Goal: Task Accomplishment & Management: Use online tool/utility

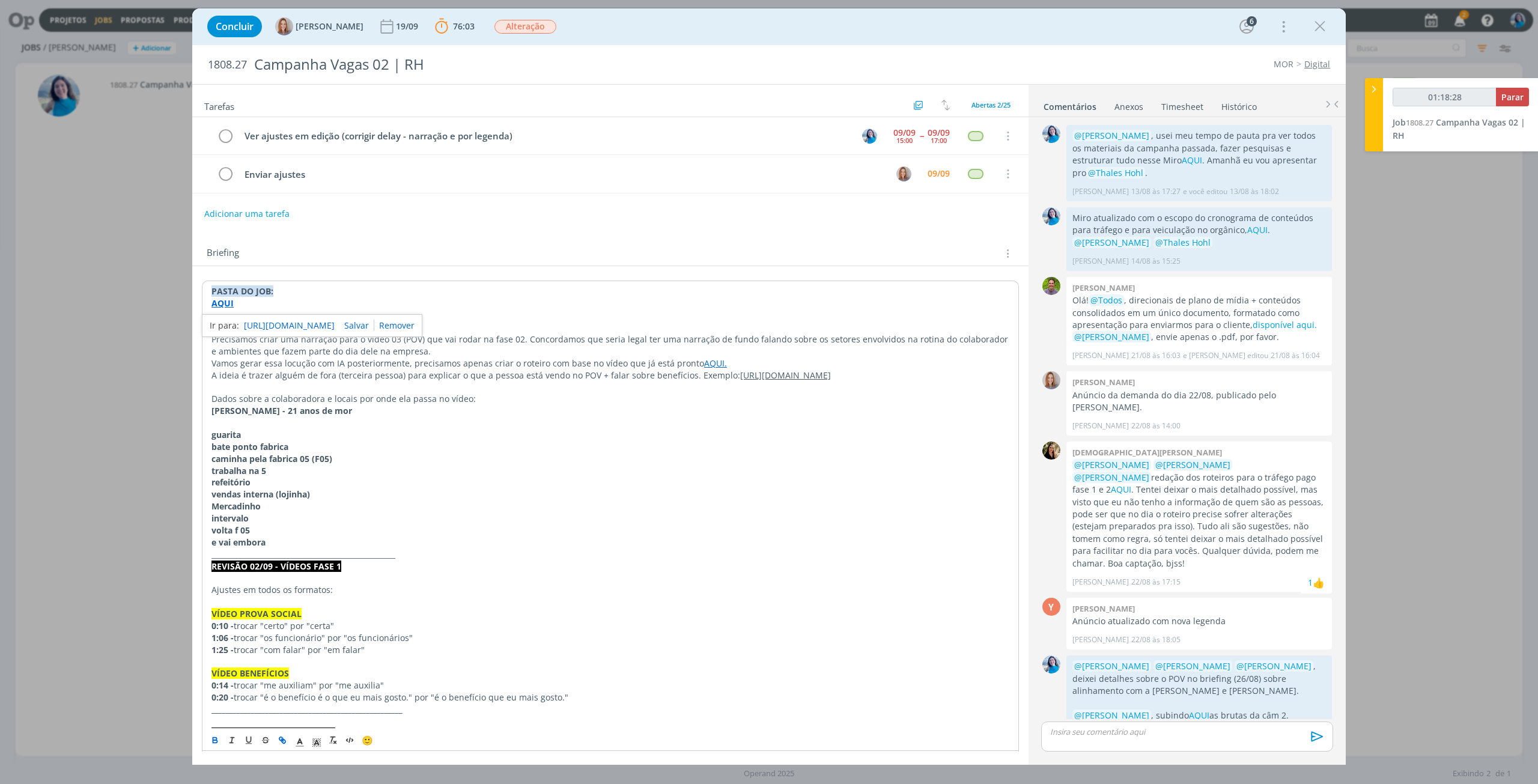
scroll to position [1071, 0]
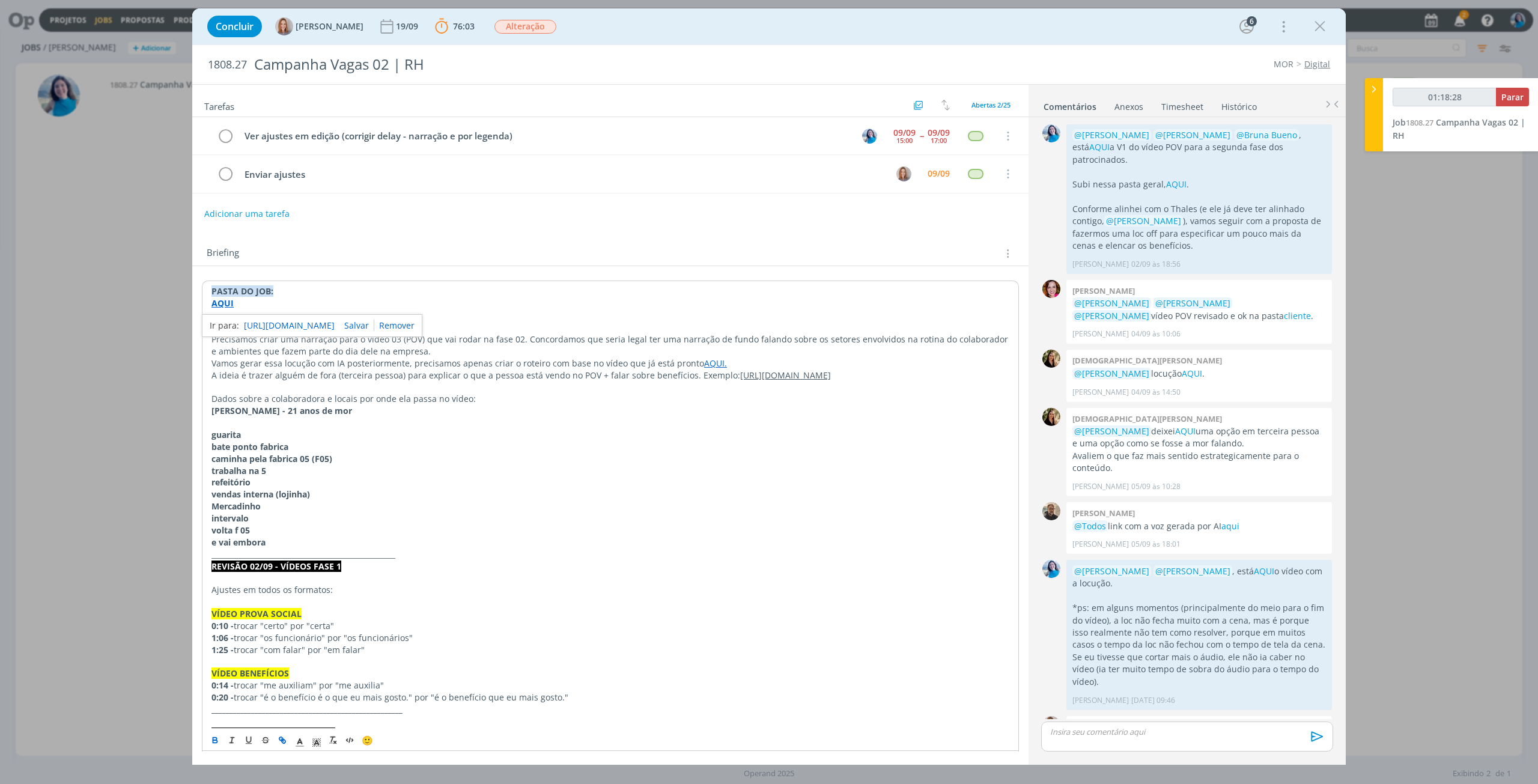
type input "01:18:29"
click at [1115, 739] on div "dialog" at bounding box center [1187, 736] width 292 height 30
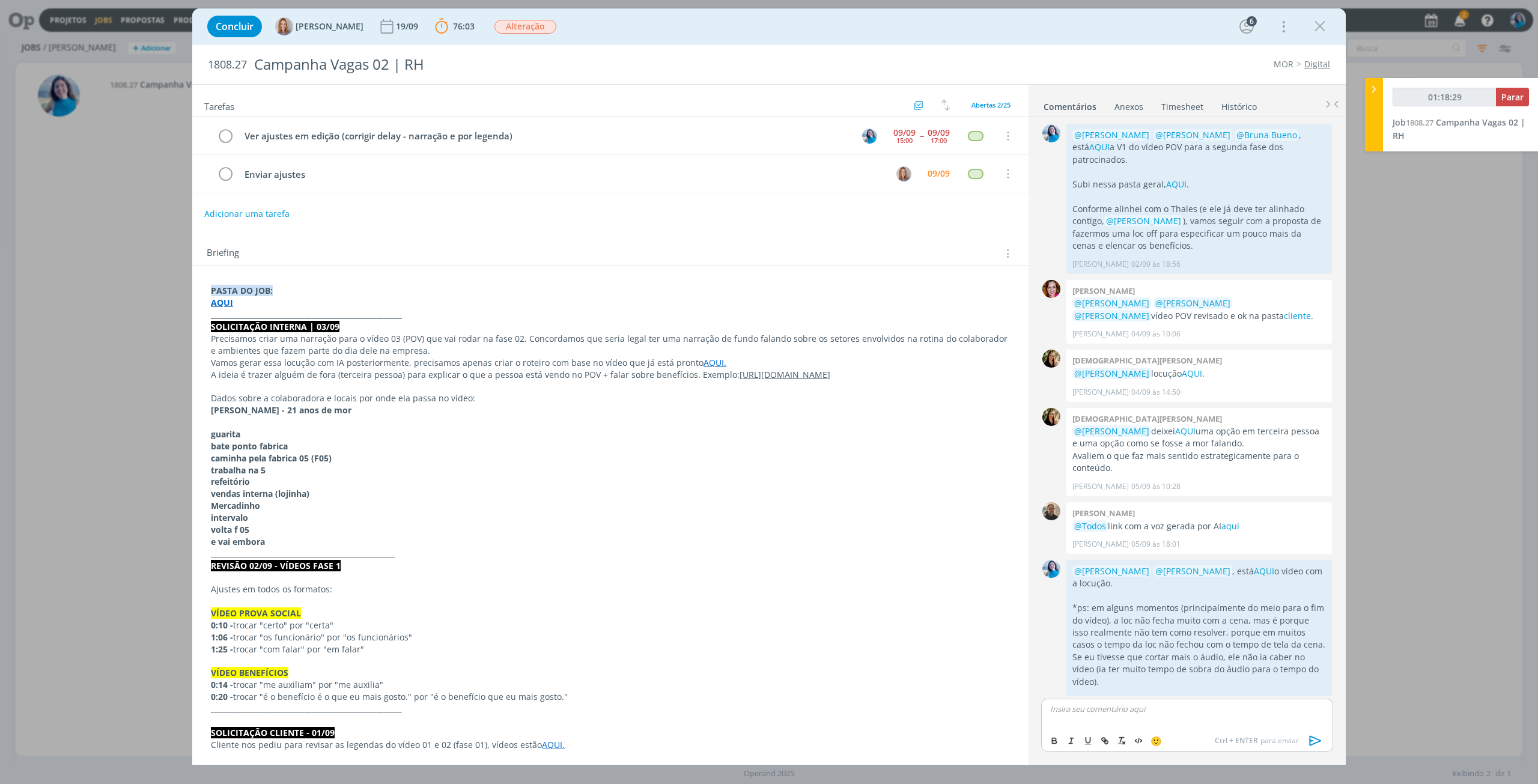
scroll to position [1093, 0]
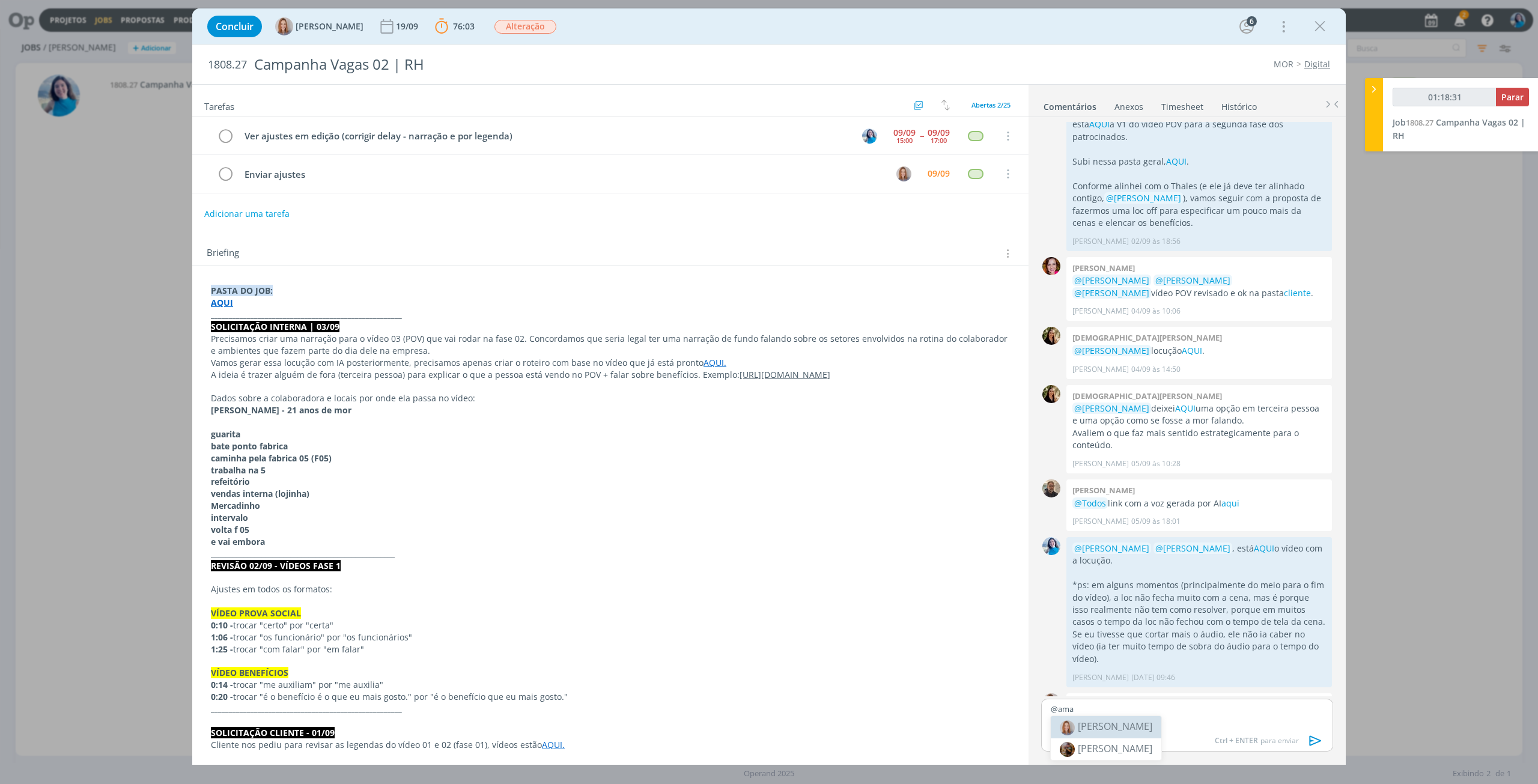
click at [1114, 722] on body "Projetos Jobs Propostas Produção [GEOGRAPHIC_DATA] Financeiro Cadastros Relatór…" at bounding box center [769, 392] width 1538 height 784
click at [1119, 708] on p "@ama" at bounding box center [1187, 709] width 273 height 11
click at [1120, 722] on span "[PERSON_NAME]" at bounding box center [1115, 726] width 74 height 13
click at [1176, 766] on span "[PERSON_NAME]" at bounding box center [1189, 770] width 74 height 13
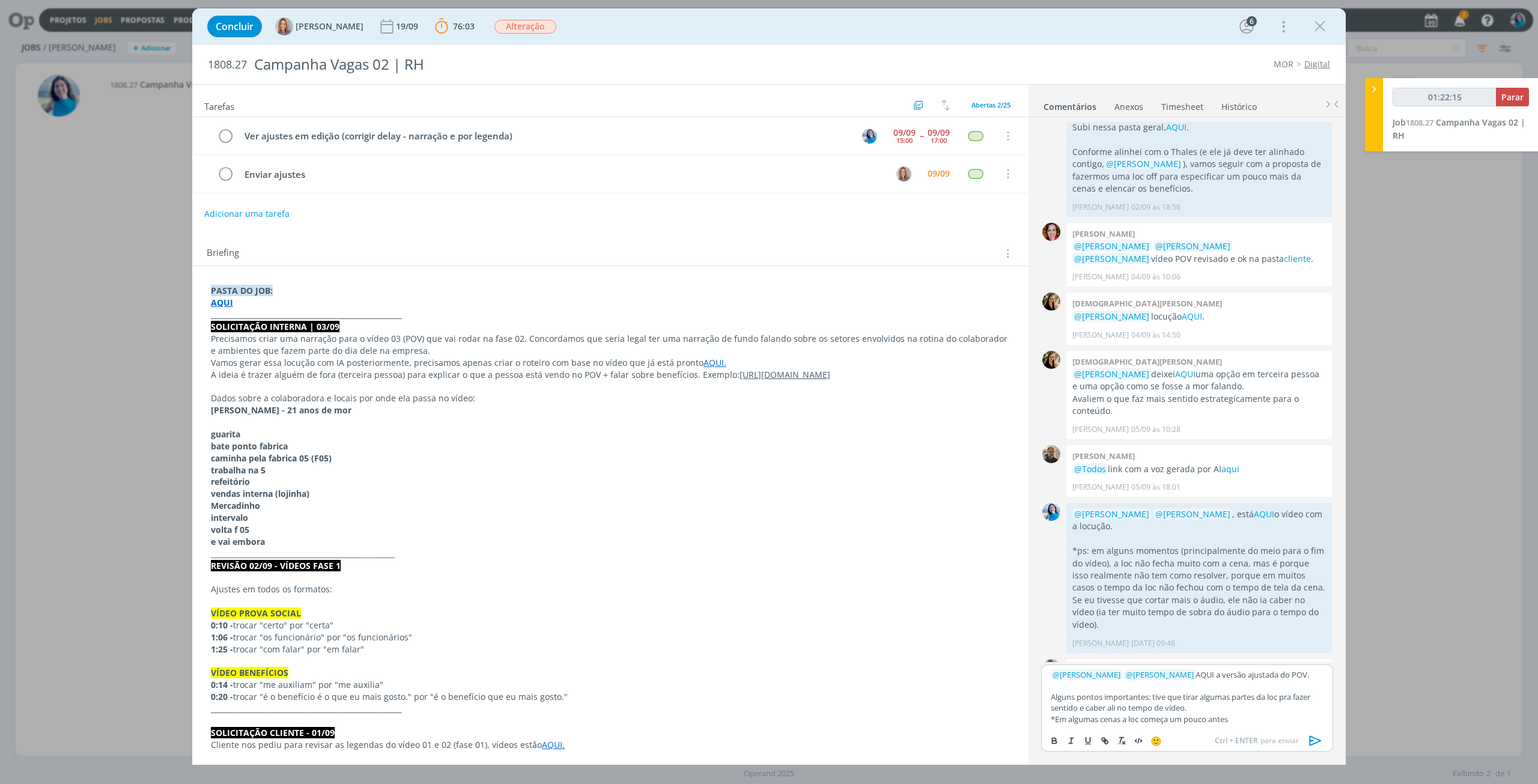
click at [1195, 675] on p "﻿ @ [PERSON_NAME] ﻿ ﻿ @ [PERSON_NAME] ﻿ AQUI a versão ajustada do POV." at bounding box center [1187, 675] width 273 height 11
type input "01:22:16"
click at [1103, 745] on button "dialog" at bounding box center [1105, 740] width 17 height 14
type input "AQUI"
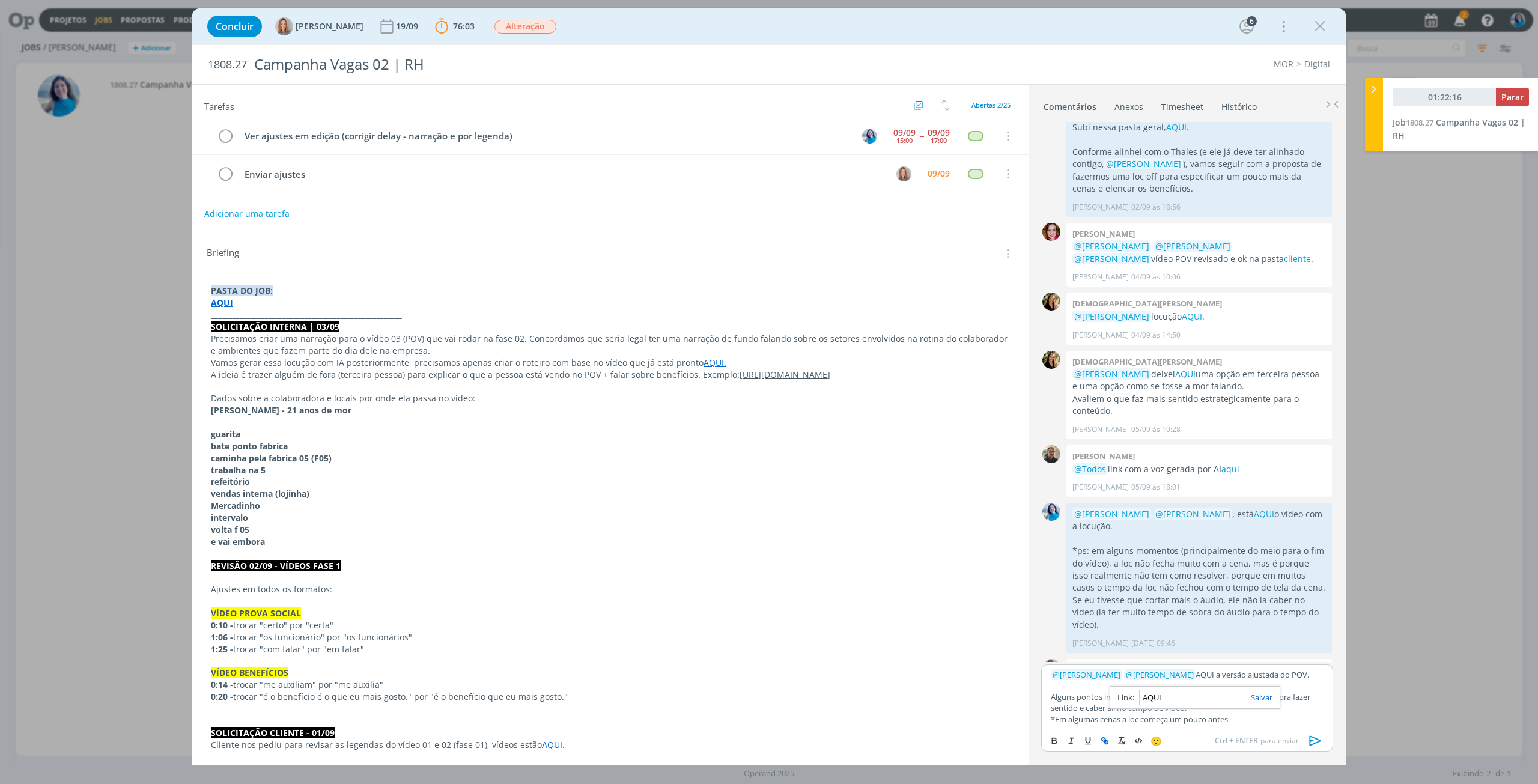
type input "01:22:17"
paste input "[URL][DOMAIN_NAME]"
type input "[URL][DOMAIN_NAME]"
click at [1262, 699] on link "dialog" at bounding box center [1257, 697] width 31 height 11
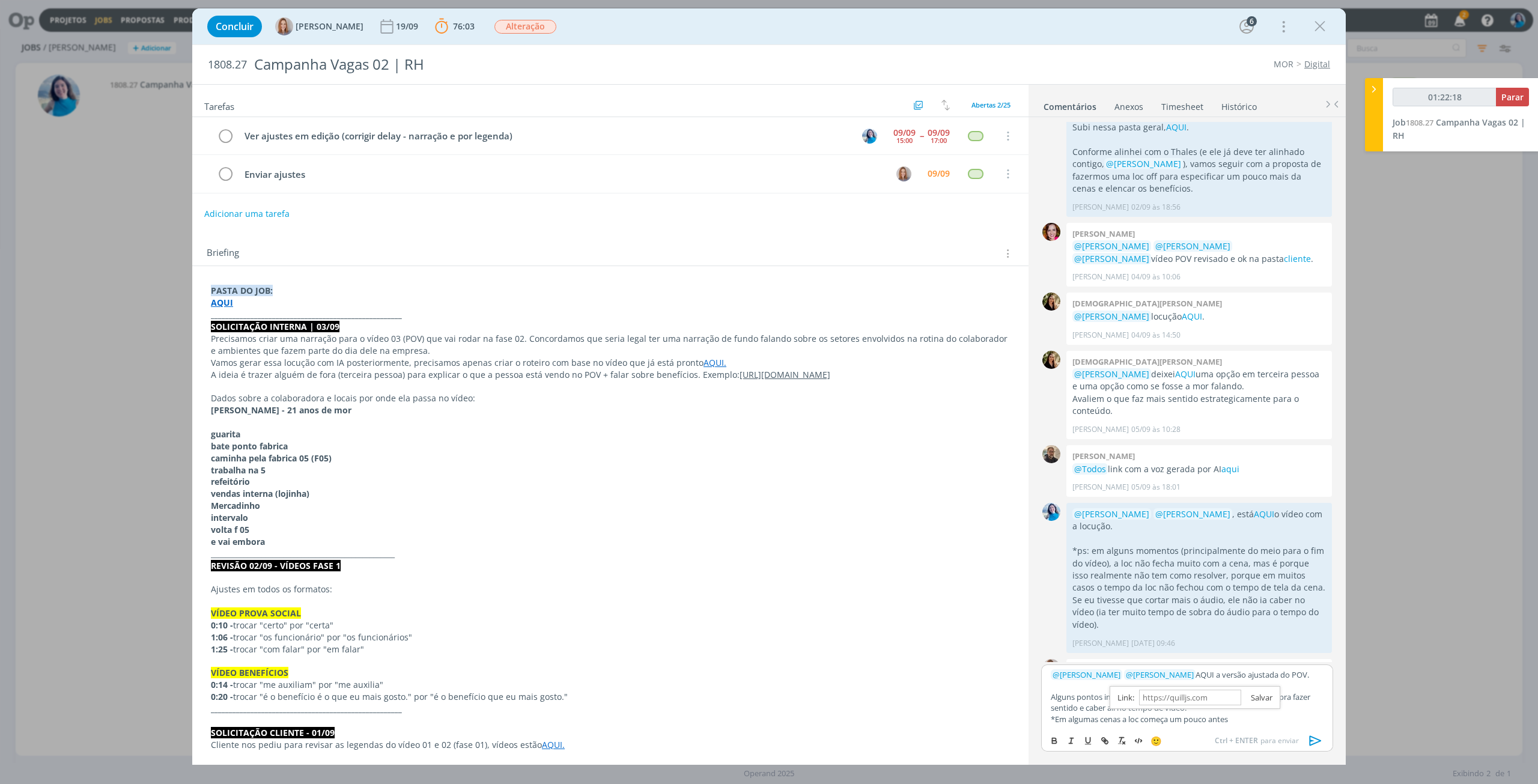
scroll to position [0, 0]
click at [1256, 716] on p "*Em algumas cenas a loc começa um pouco antes" at bounding box center [1187, 718] width 273 height 11
click at [1151, 698] on p "Alguns pontos importantes: tive que tirar algumas partes da loc pra fazer senti…" at bounding box center [1187, 703] width 273 height 22
click at [1204, 716] on p "- tive que tirar algumas partes da loc pra fazer sentido e caber ali no tempo d…" at bounding box center [1187, 706] width 273 height 22
click at [1244, 719] on p "*Em algumas cenas a loc começa um pouco antes" at bounding box center [1187, 722] width 273 height 11
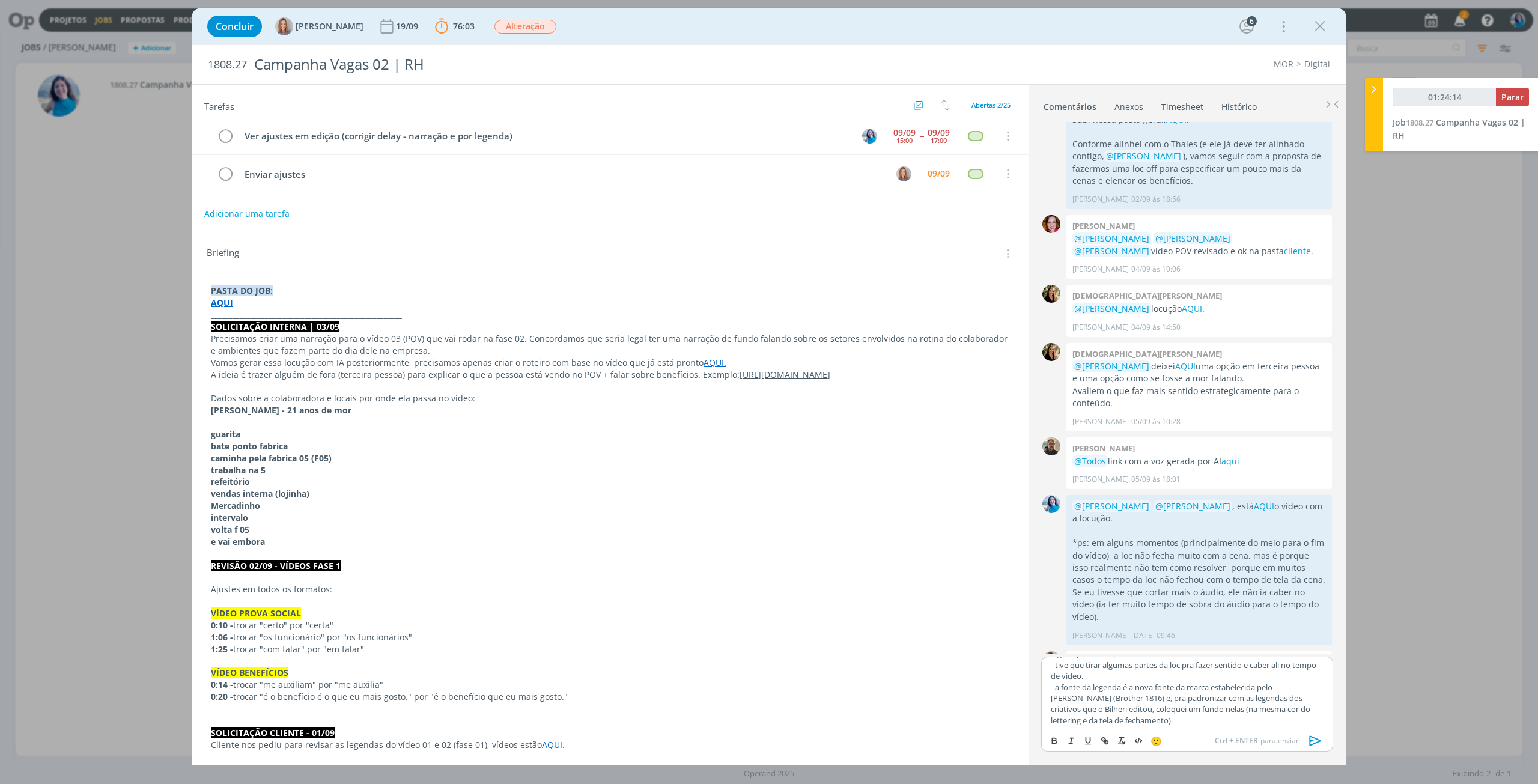
scroll to position [36, 0]
click at [1315, 741] on icon "dialog" at bounding box center [1316, 741] width 18 height 18
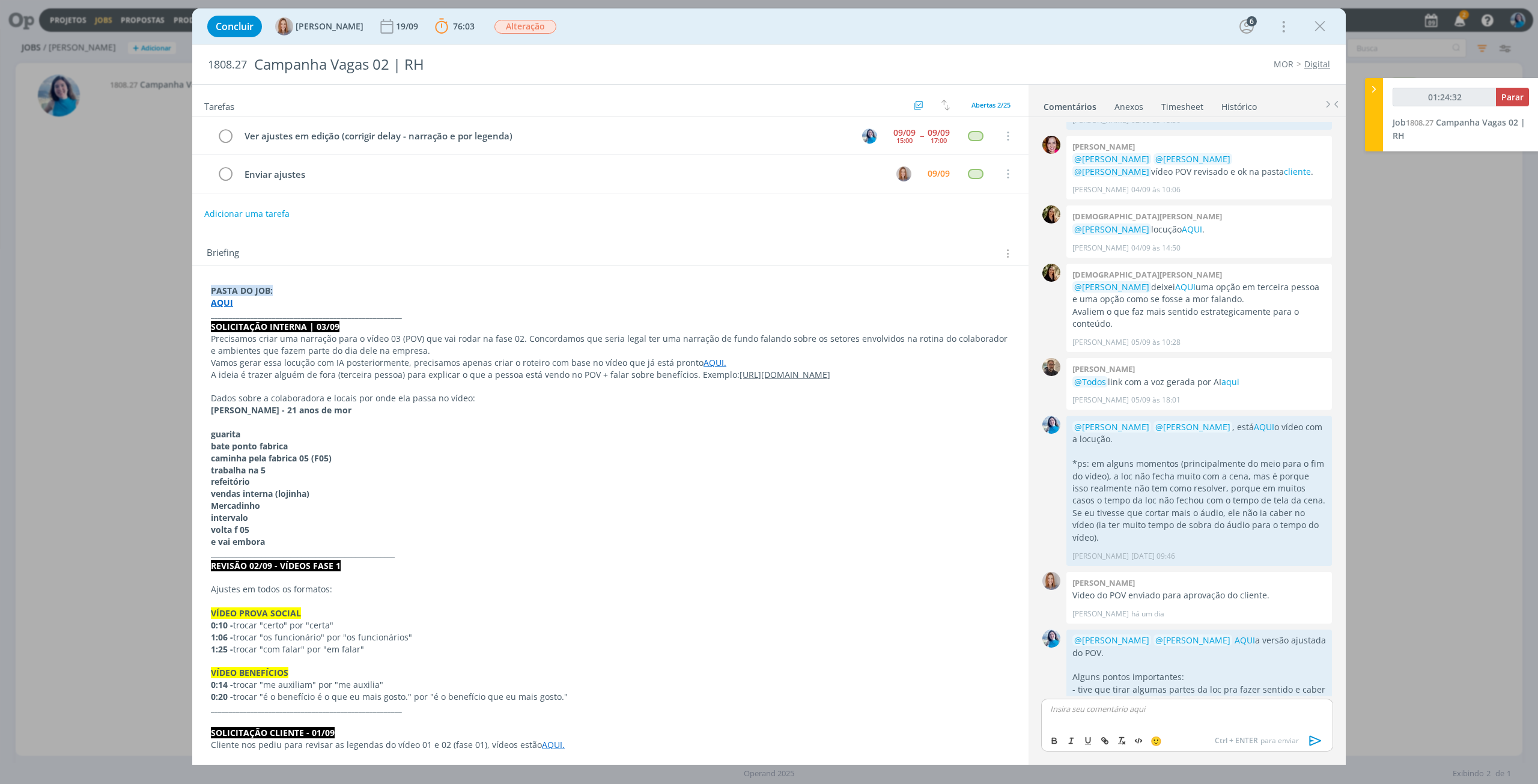
scroll to position [1249, 0]
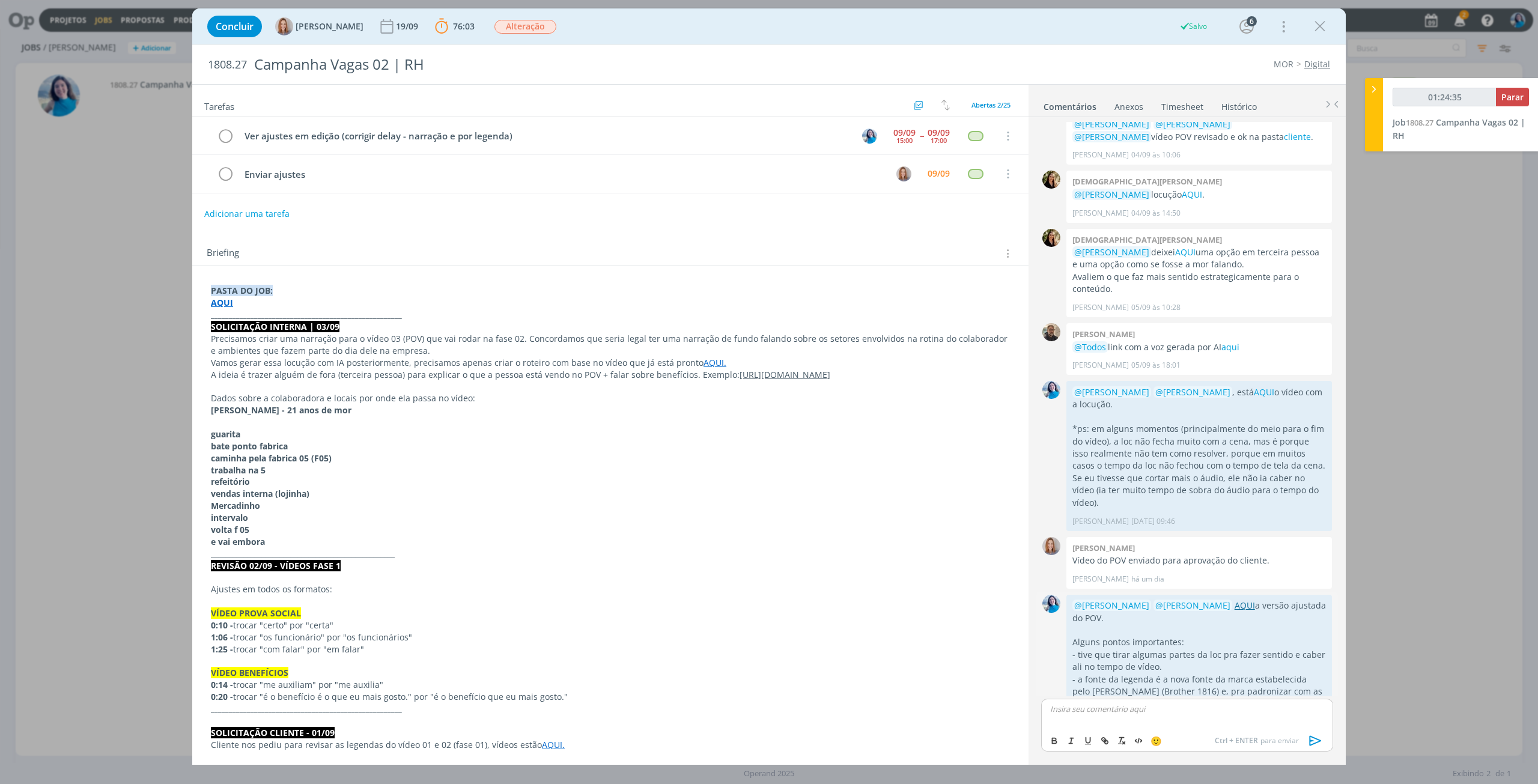
click at [1235, 599] on link "AQUI" at bounding box center [1245, 605] width 20 height 11
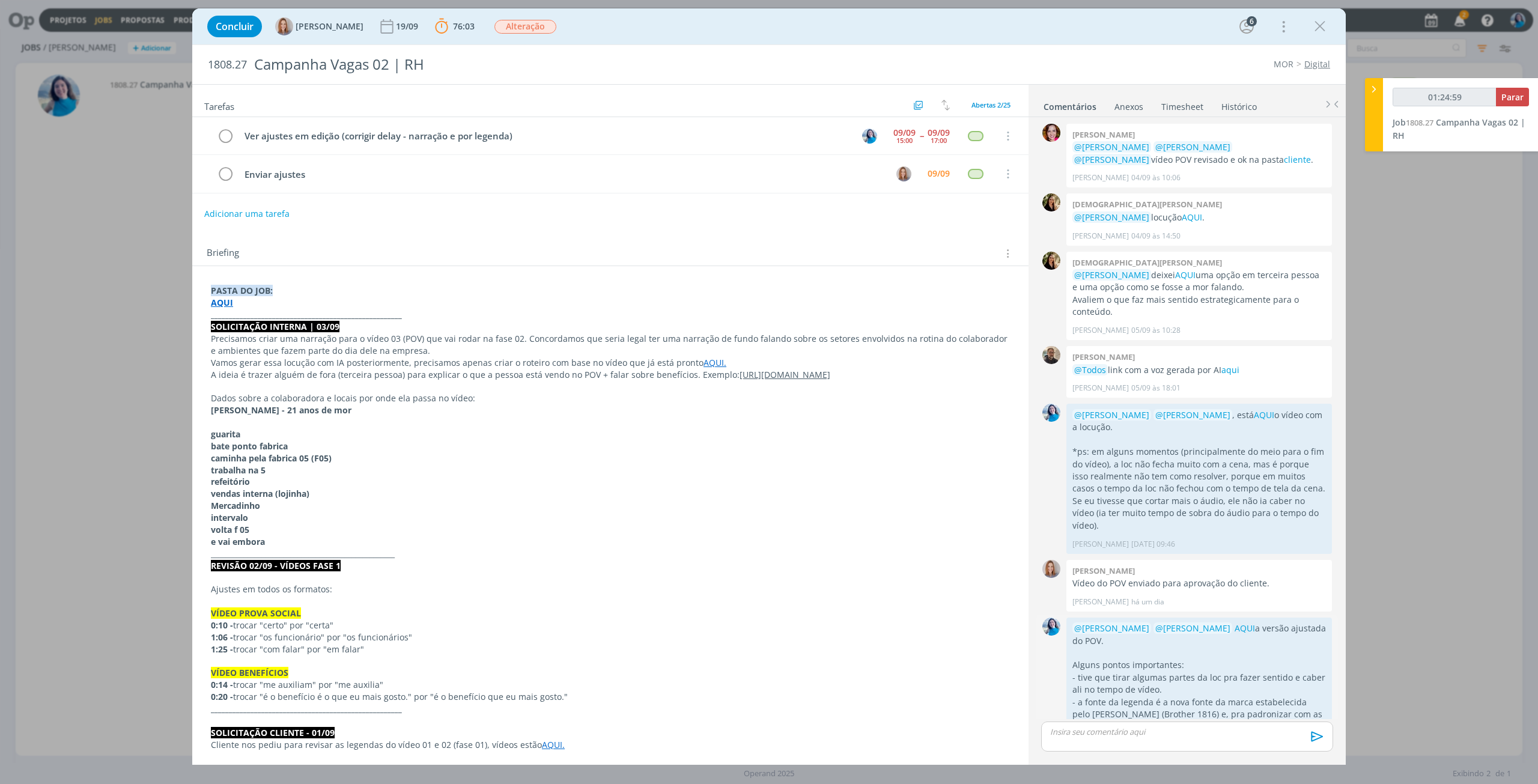
click at [1315, 753] on icon "dialog" at bounding box center [1318, 758] width 13 height 11
click at [1297, 713] on link "Editar" at bounding box center [1276, 723] width 95 height 19
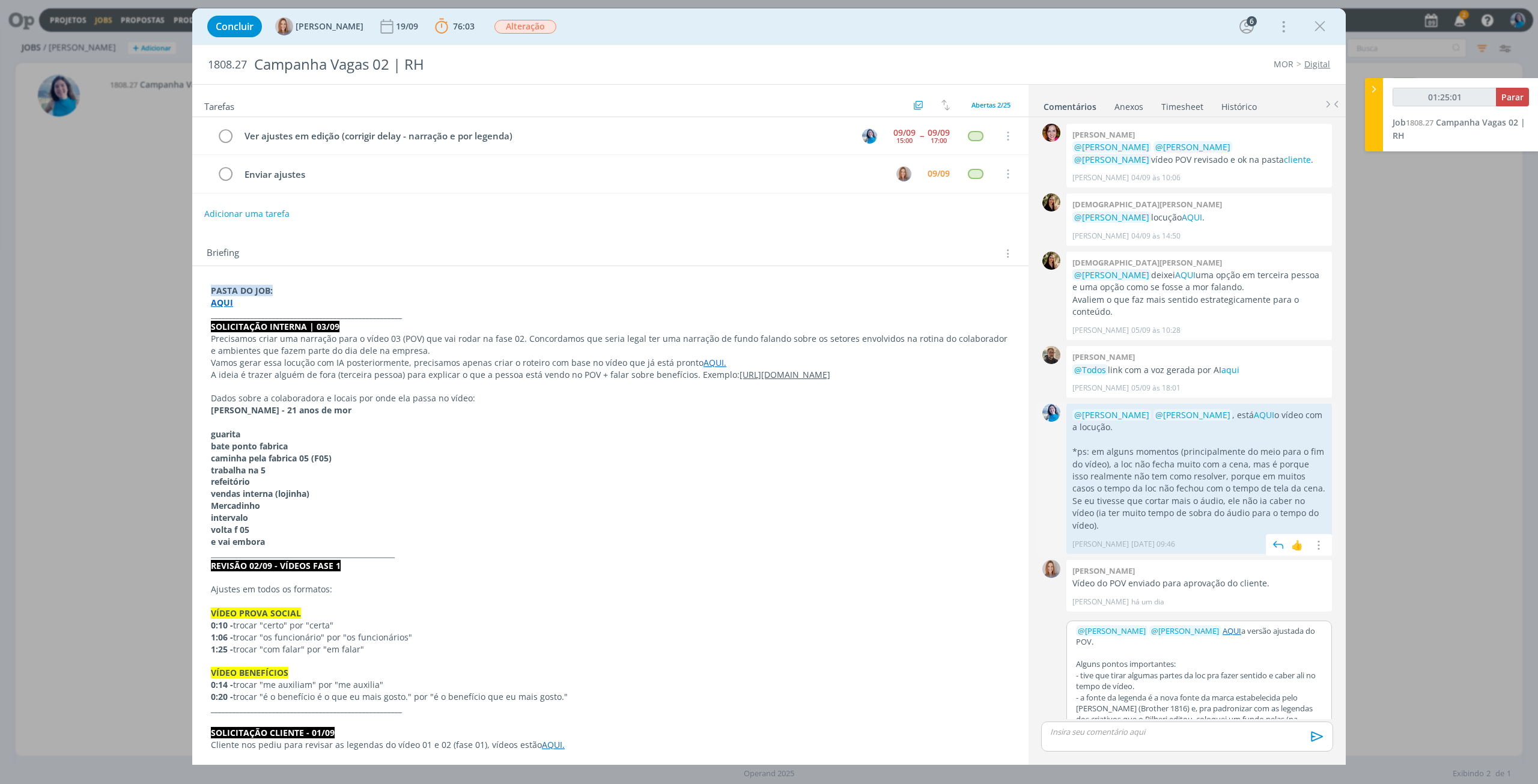
scroll to position [1196, 0]
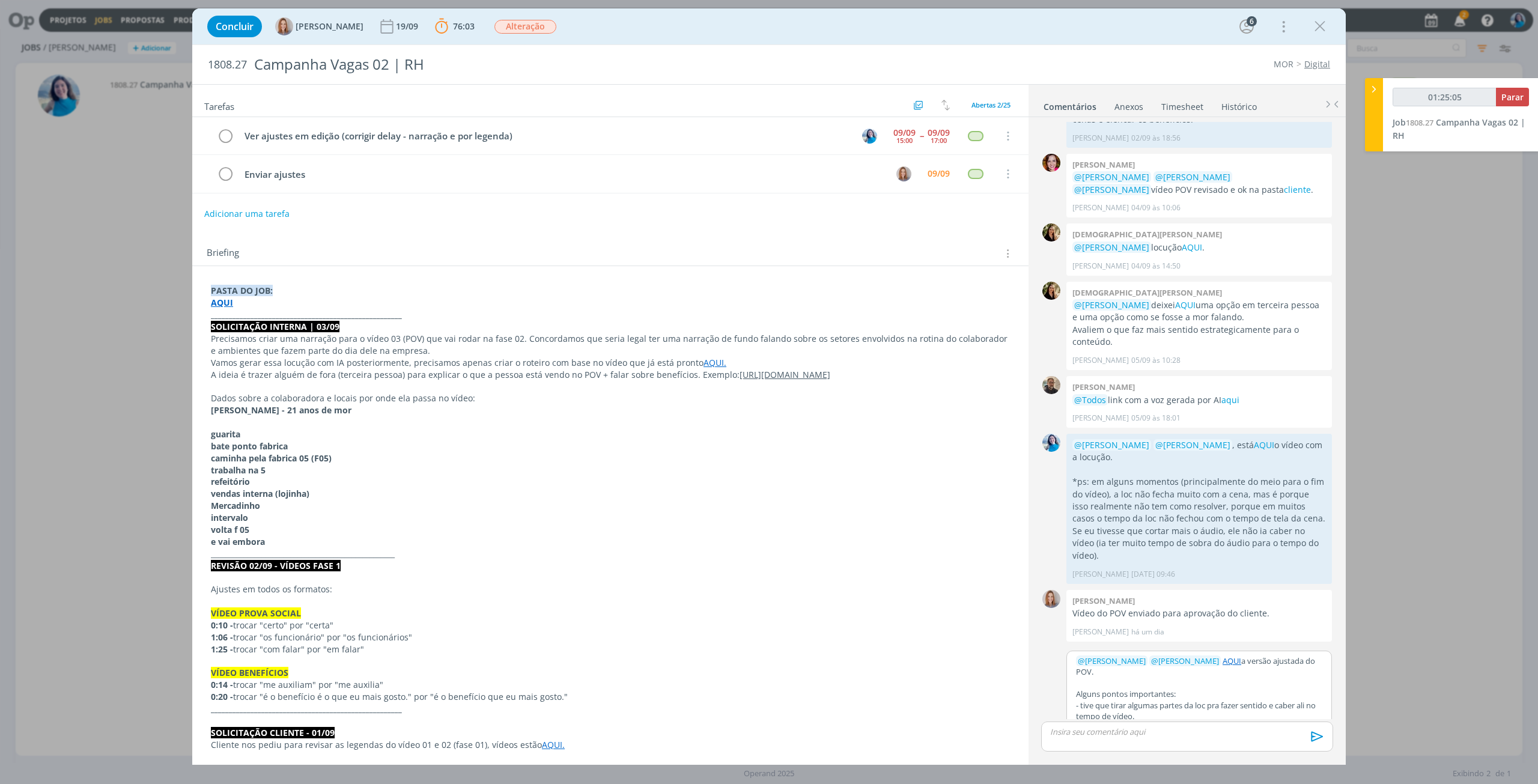
drag, startPoint x: 1213, startPoint y: 609, endPoint x: 1234, endPoint y: 608, distance: 21.0
click at [1234, 655] on p "﻿ @ [PERSON_NAME] ﻿ ﻿ @ [PERSON_NAME] ﻿ AQUI a versão ajustada do POV." at bounding box center [1199, 666] width 247 height 22
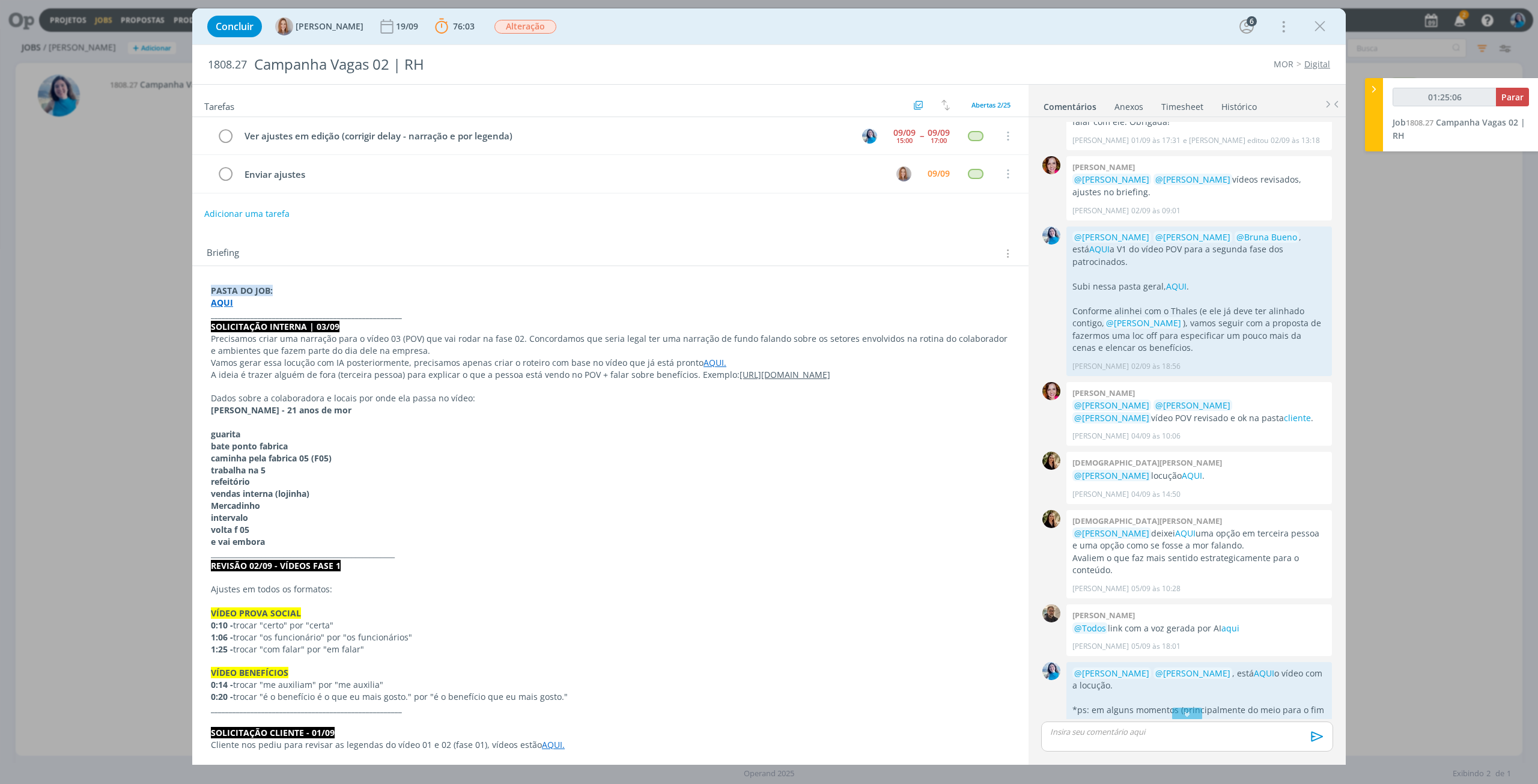
scroll to position [1148, 0]
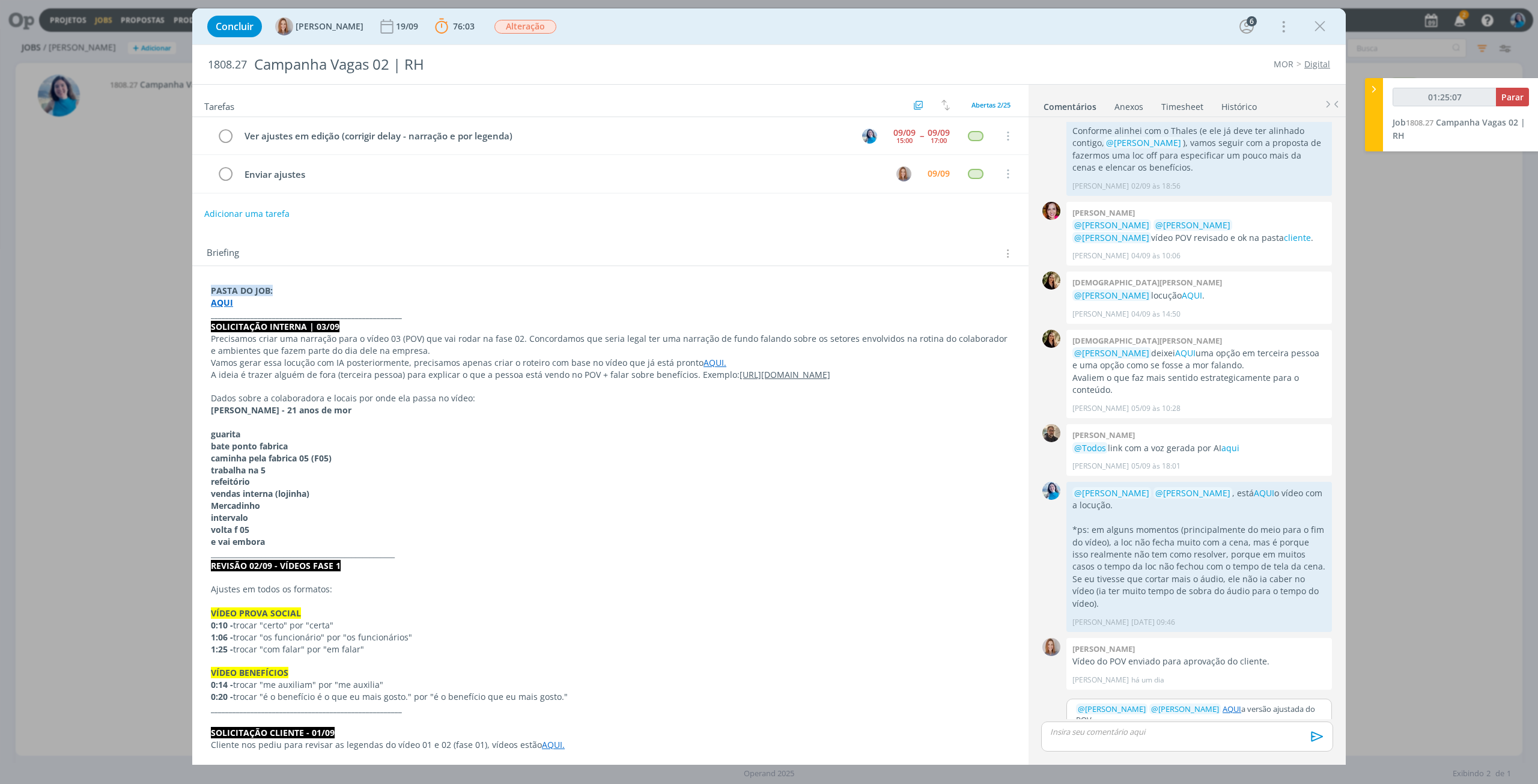
type input "01:25:08"
click at [1127, 755] on icon "dialog" at bounding box center [1130, 759] width 10 height 10
type input "AQUI"
type input "01:25:09"
paste input "[URL][DOMAIN_NAME]"
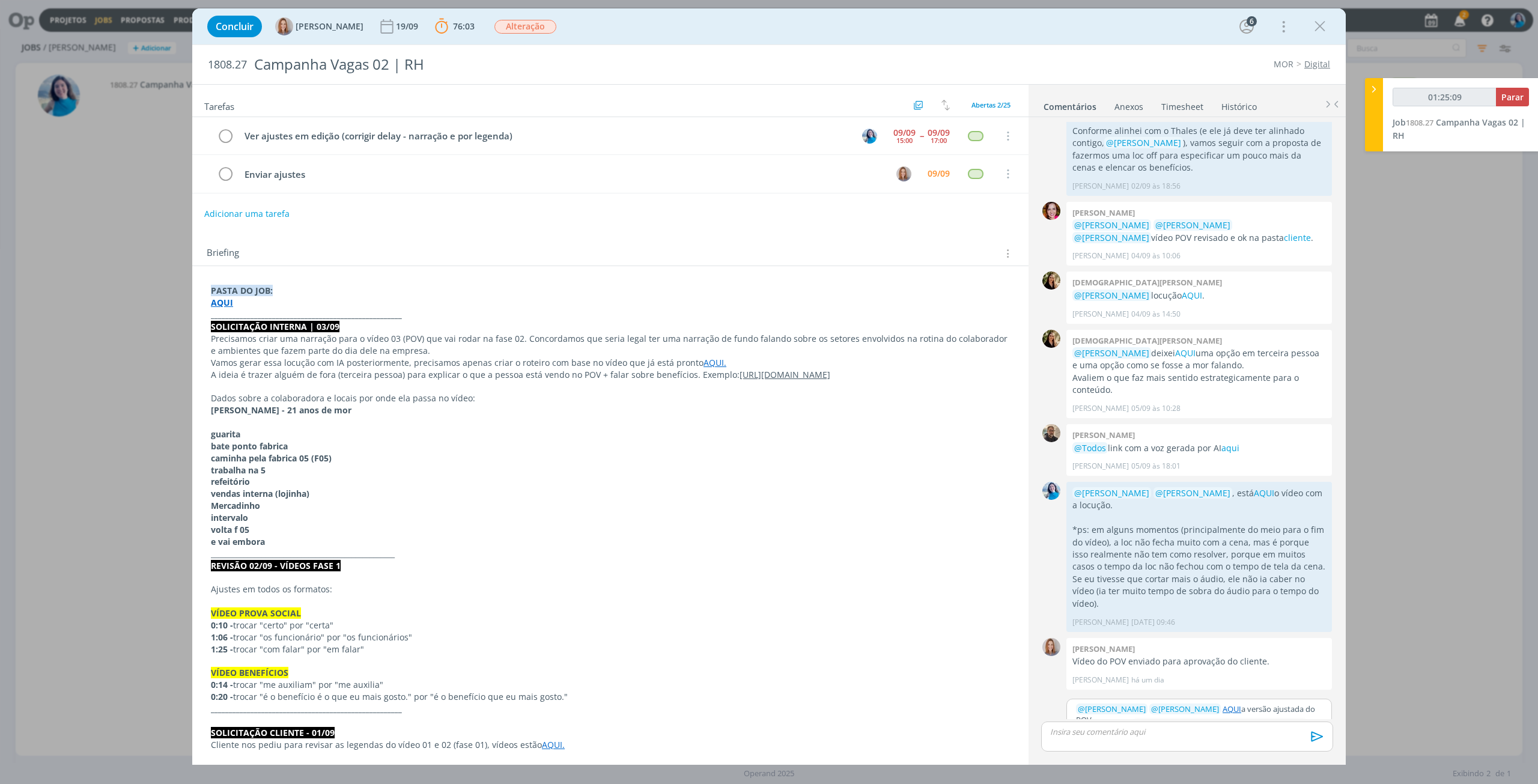
type input "[URL][DOMAIN_NAME]"
type input "01:25:10"
type input "[URL][DOMAIN_NAME]"
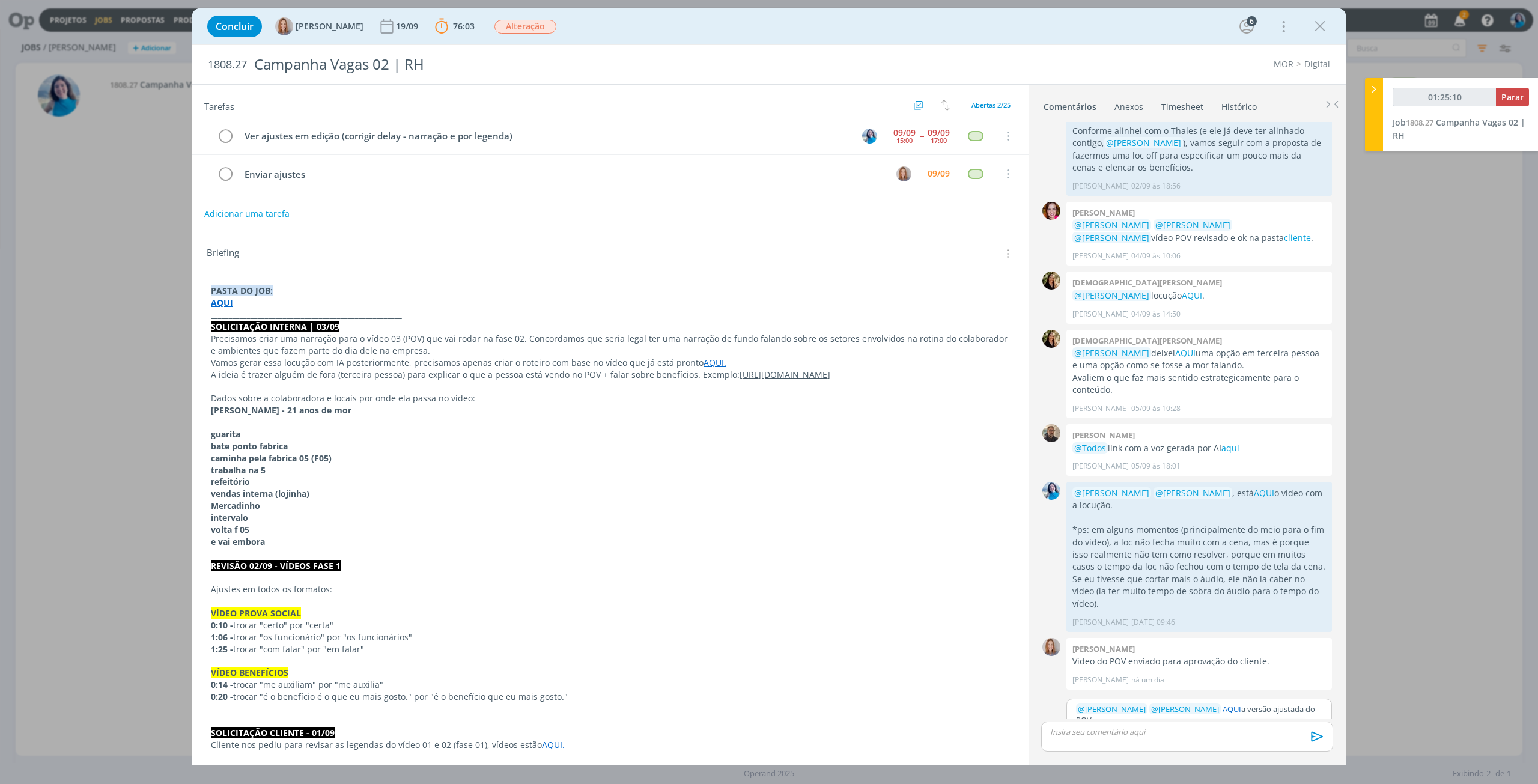
click at [1288, 726] on link "dialog" at bounding box center [1283, 731] width 31 height 11
click at [1312, 753] on button "Salvar" at bounding box center [1313, 759] width 27 height 14
click at [1233, 701] on link "AQUI" at bounding box center [1242, 706] width 20 height 11
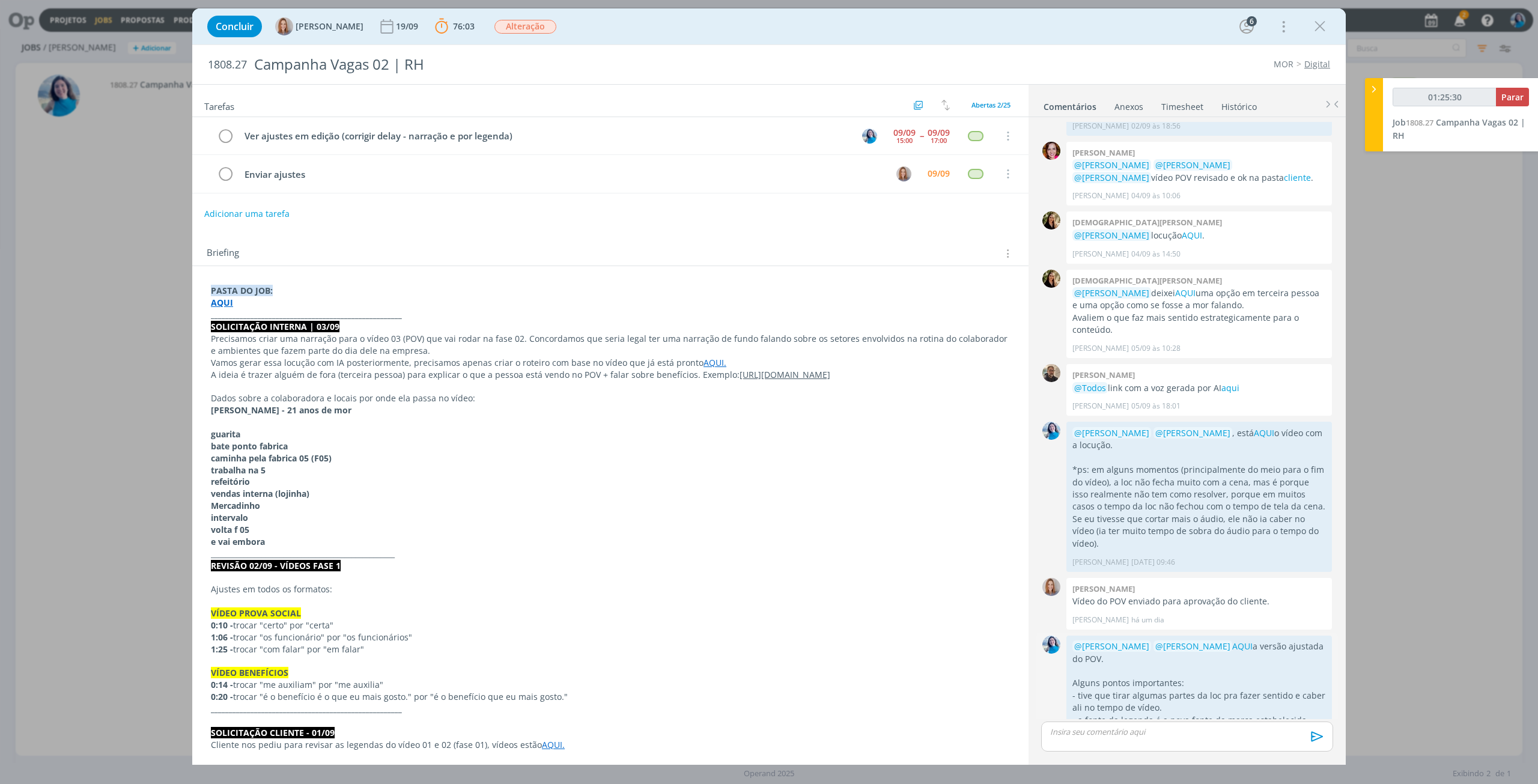
scroll to position [1226, 0]
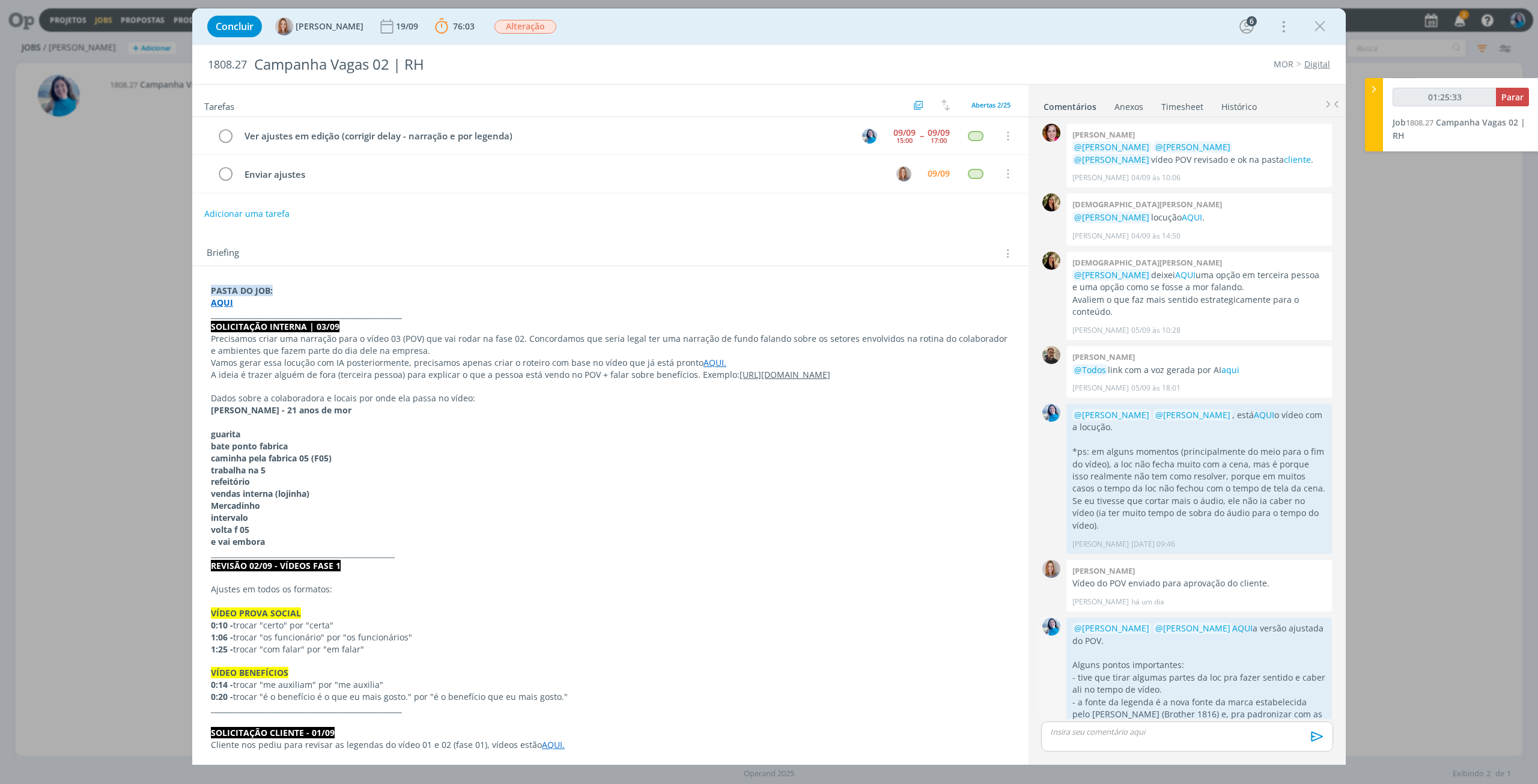
click at [1313, 753] on icon "dialog" at bounding box center [1318, 758] width 13 height 11
click at [1303, 713] on link "Editar" at bounding box center [1276, 723] width 95 height 19
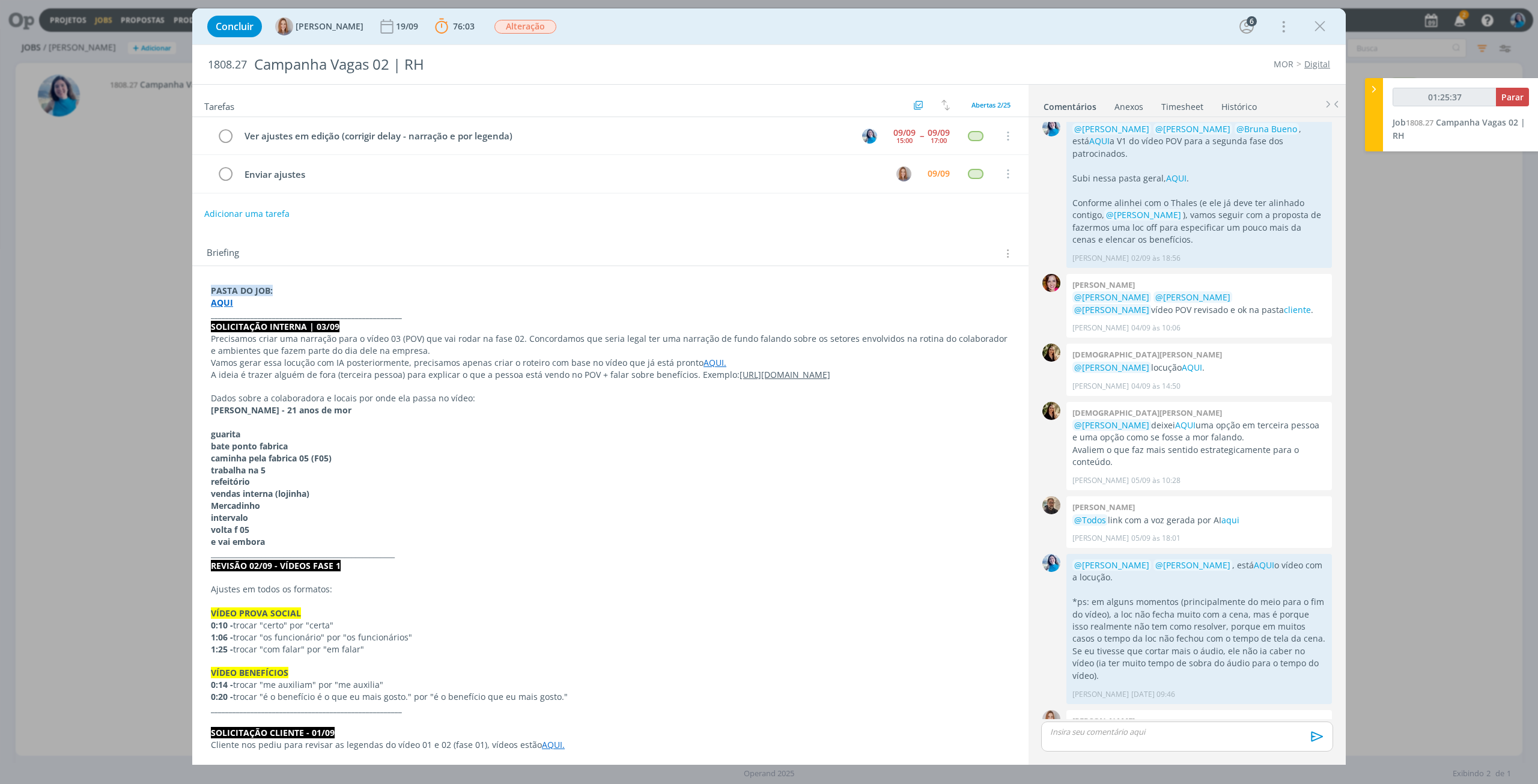
scroll to position [1196, 0]
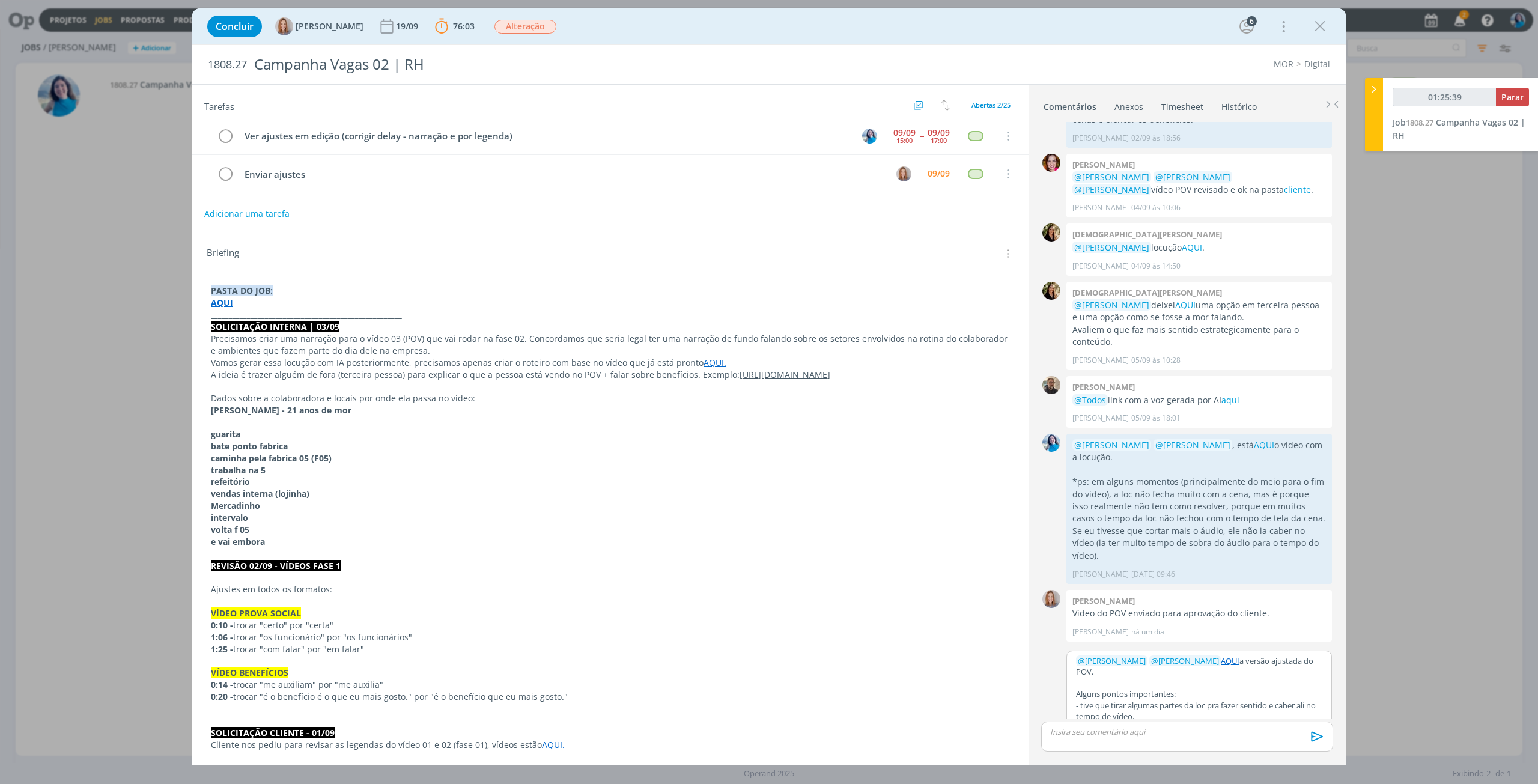
drag, startPoint x: 1233, startPoint y: 608, endPoint x: 1213, endPoint y: 611, distance: 20.2
click at [1221, 655] on link "AQUI" at bounding box center [1230, 660] width 19 height 11
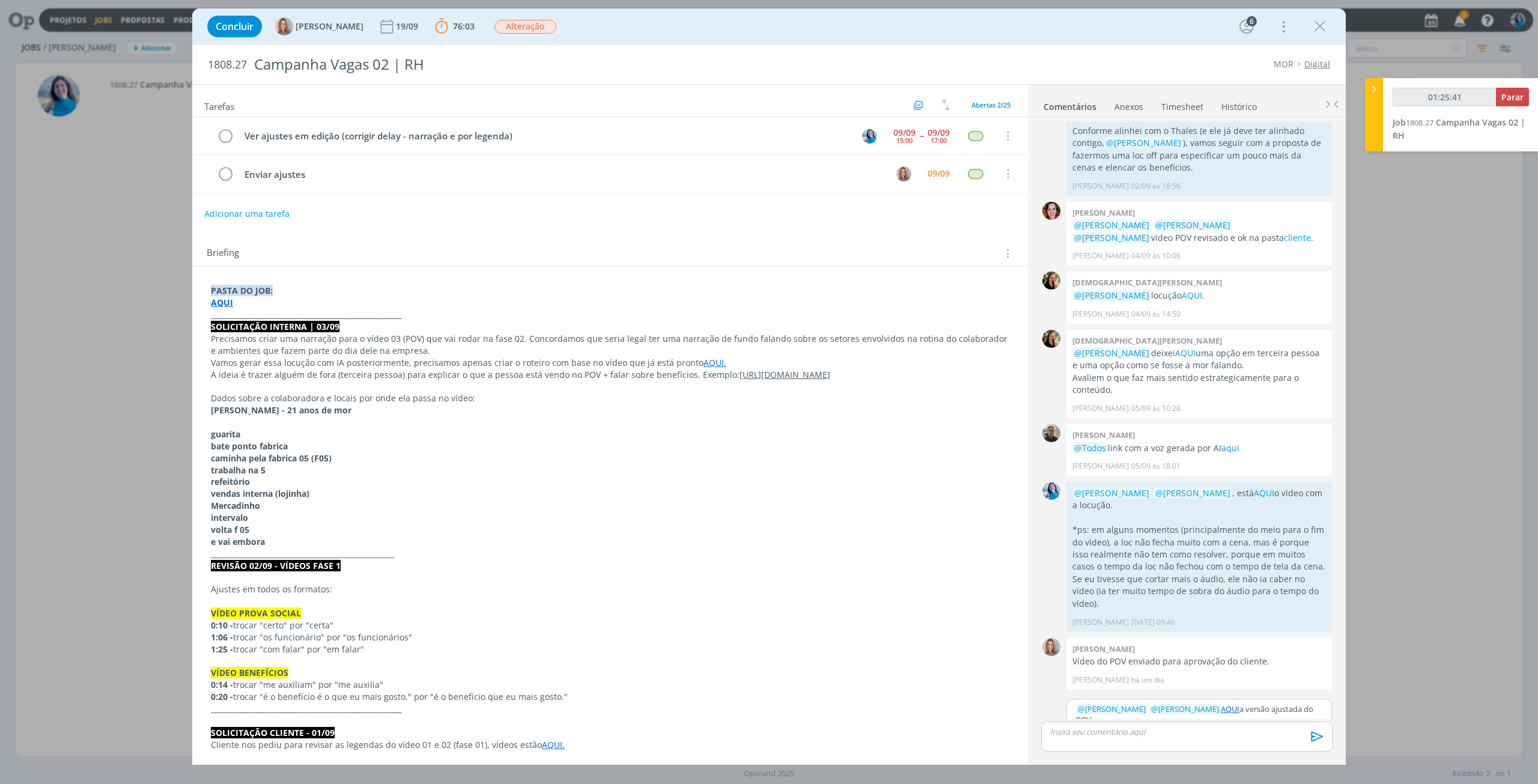
click at [1133, 755] on icon "dialog" at bounding box center [1130, 759] width 10 height 10
type input "01:25:42"
click at [1130, 759] on icon "dialog" at bounding box center [1131, 761] width 4 height 4
type input "AQUI"
type input "01:25:43"
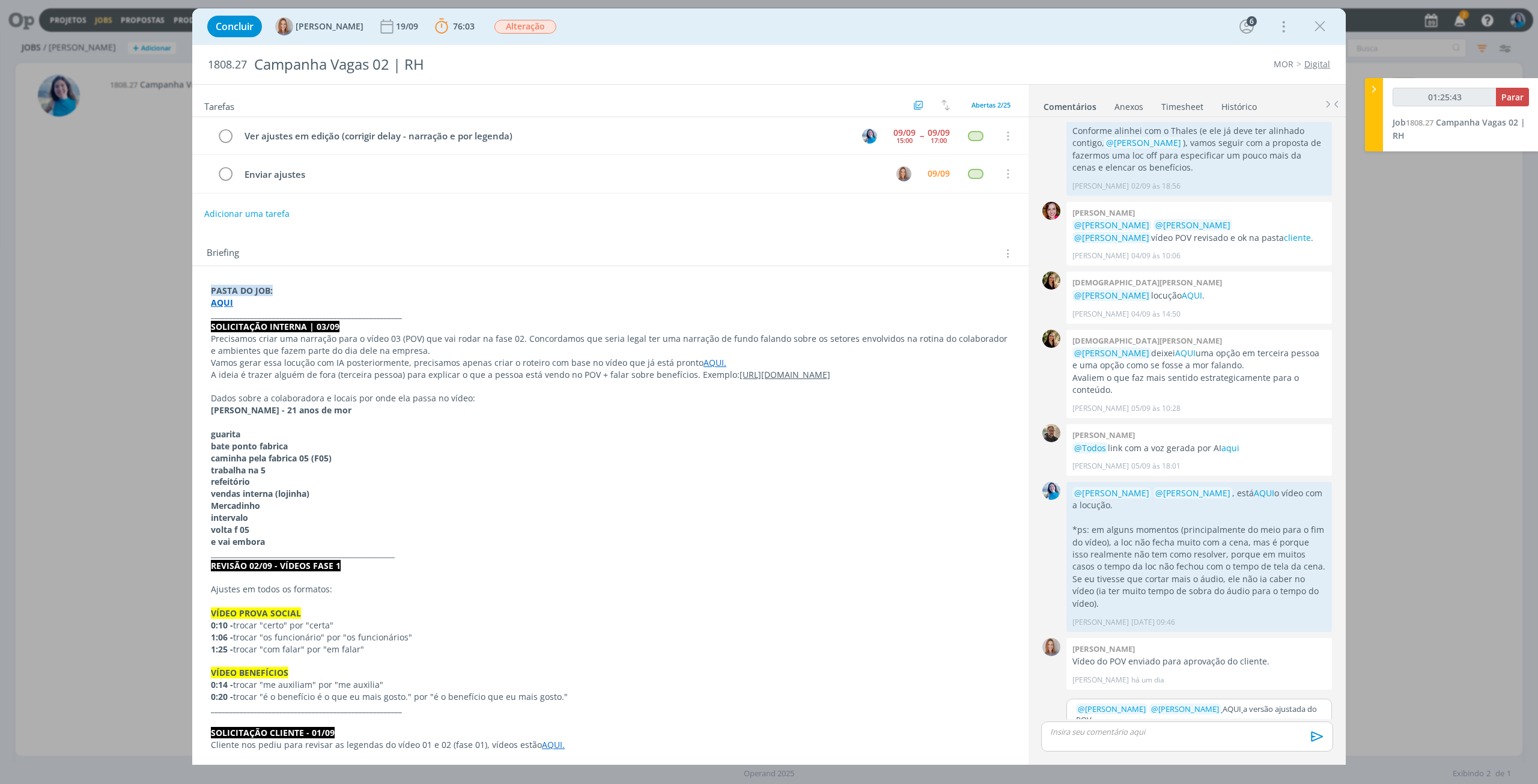
paste input "[URL][DOMAIN_NAME]"
type input "[URL][DOMAIN_NAME]"
type input "01:25:44"
type input "[URL][DOMAIN_NAME]"
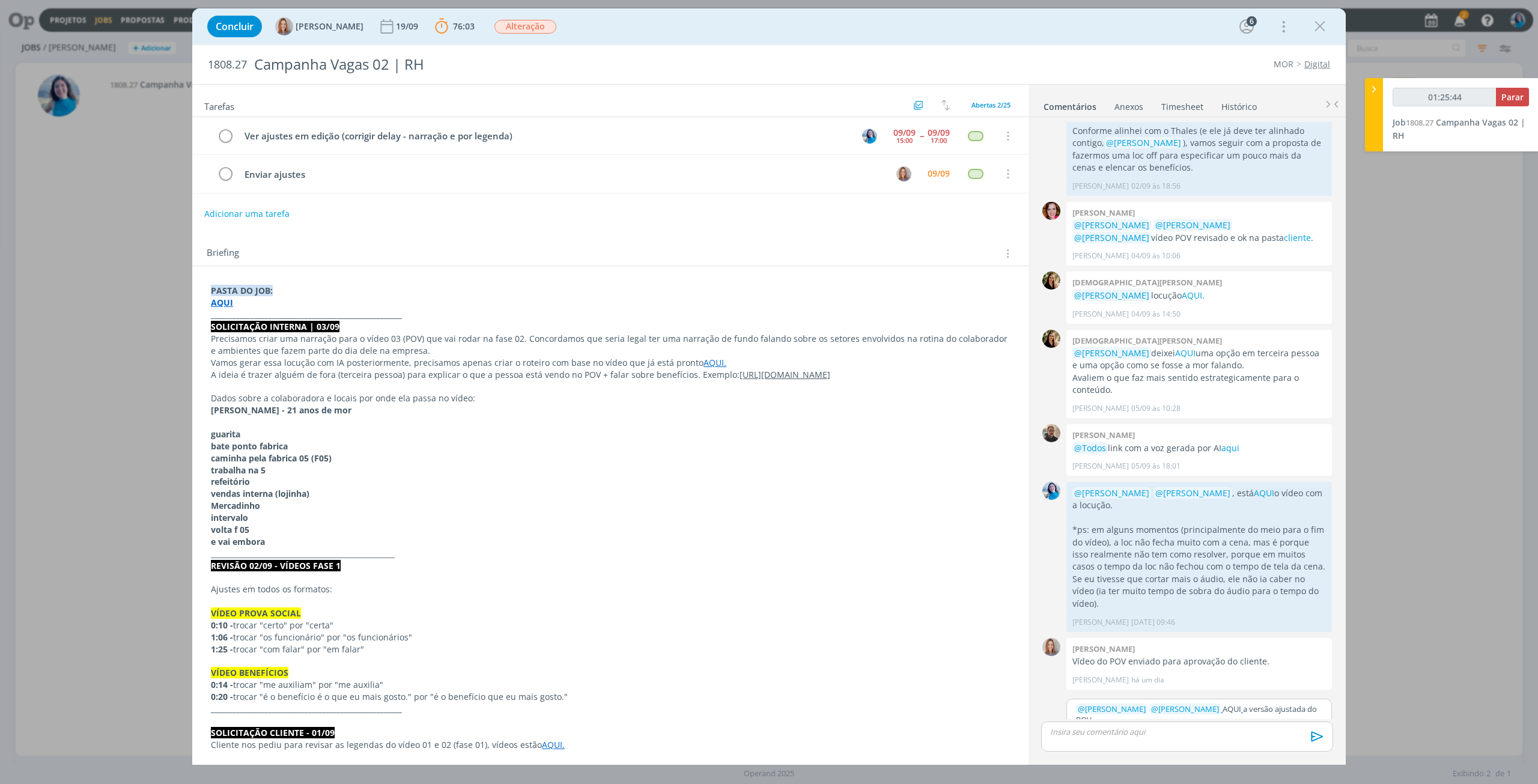
scroll to position [0, 0]
click at [1286, 726] on link "dialog" at bounding box center [1283, 731] width 31 height 11
click at [1309, 753] on button "Salvar" at bounding box center [1313, 759] width 27 height 14
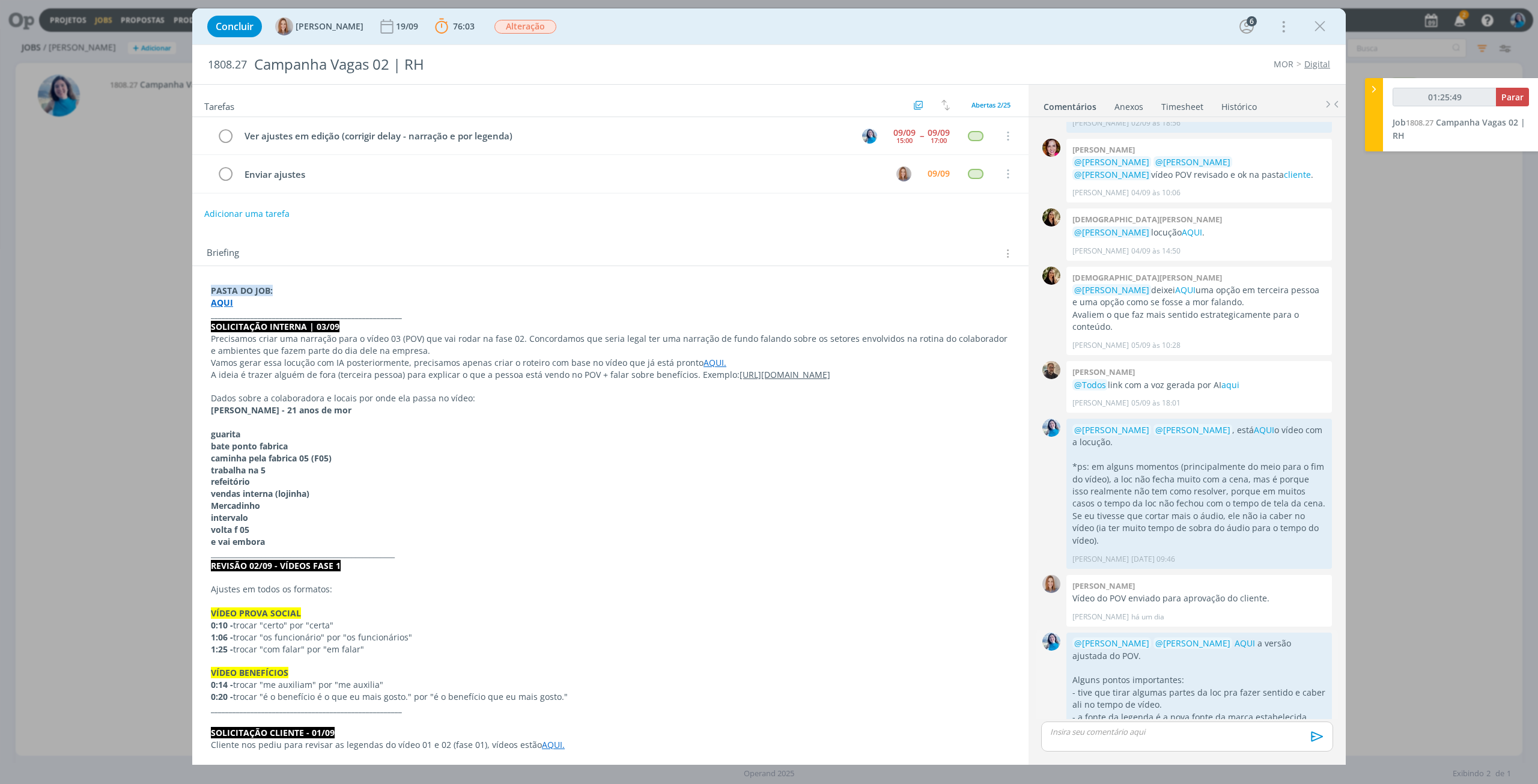
scroll to position [1226, 0]
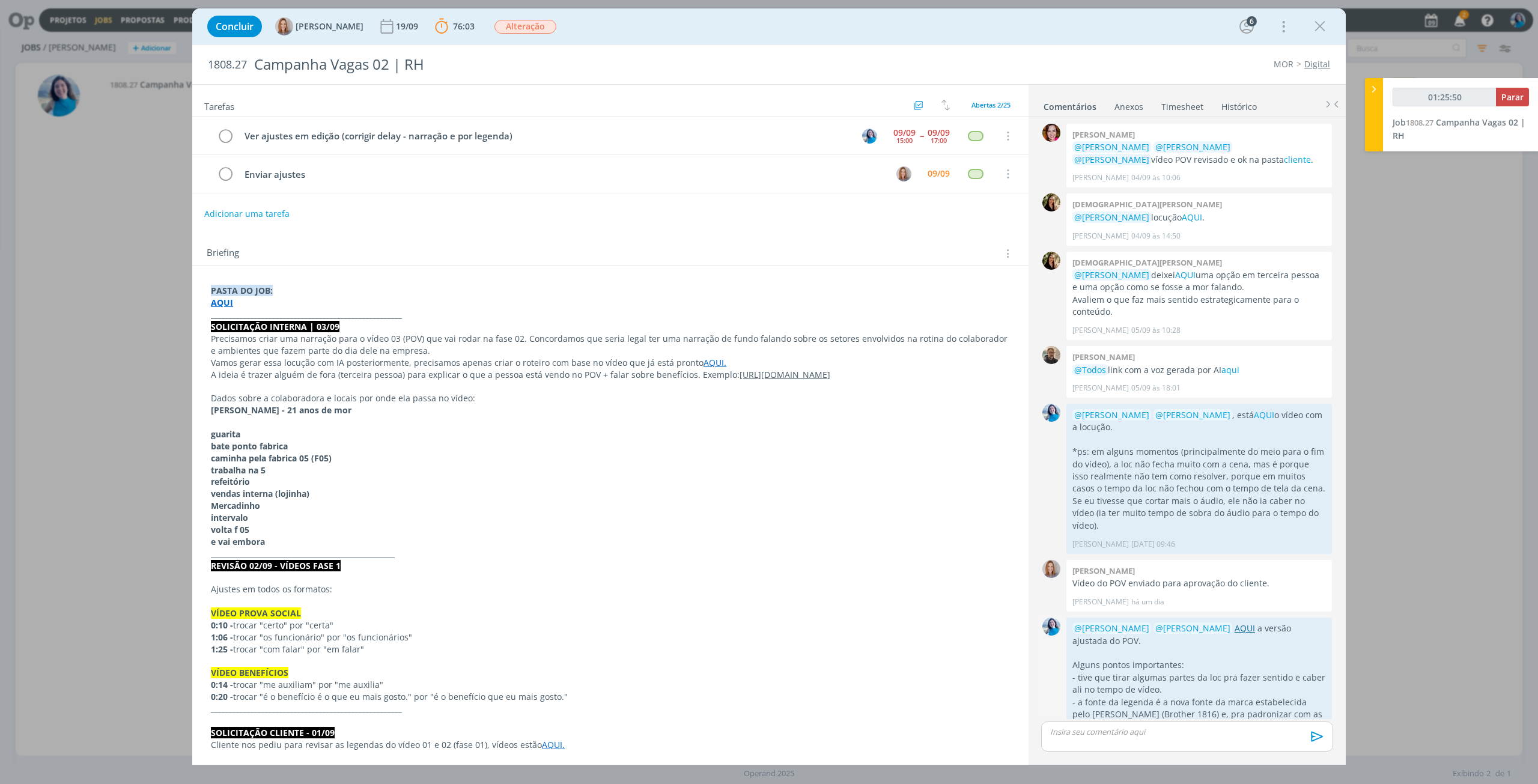
click at [1235, 622] on link "AQUI" at bounding box center [1245, 628] width 20 height 11
type input "01:26:18"
click at [1520, 93] on span "Parar" at bounding box center [1513, 97] width 22 height 11
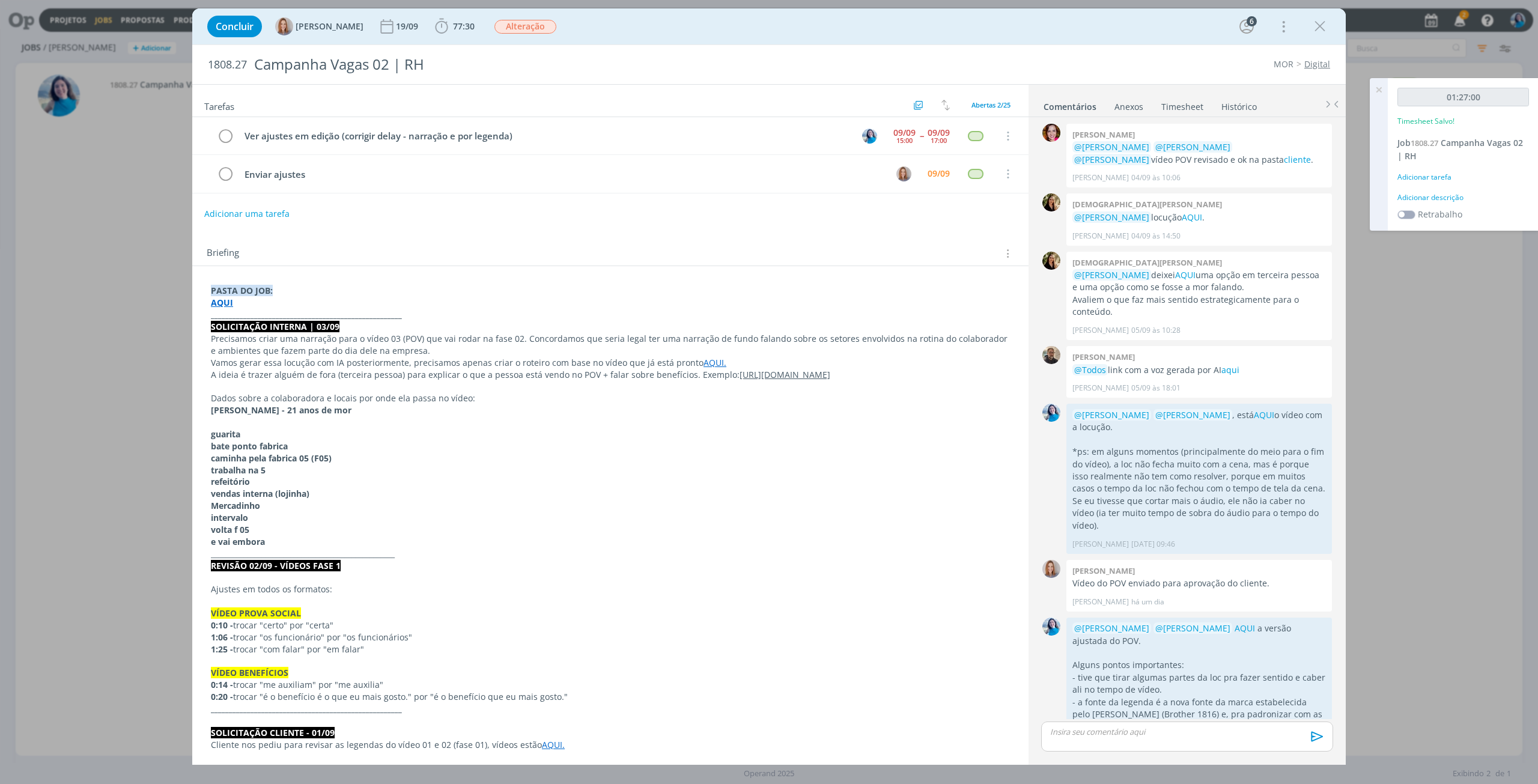
click at [1446, 196] on div "Adicionar descrição" at bounding box center [1463, 197] width 132 height 11
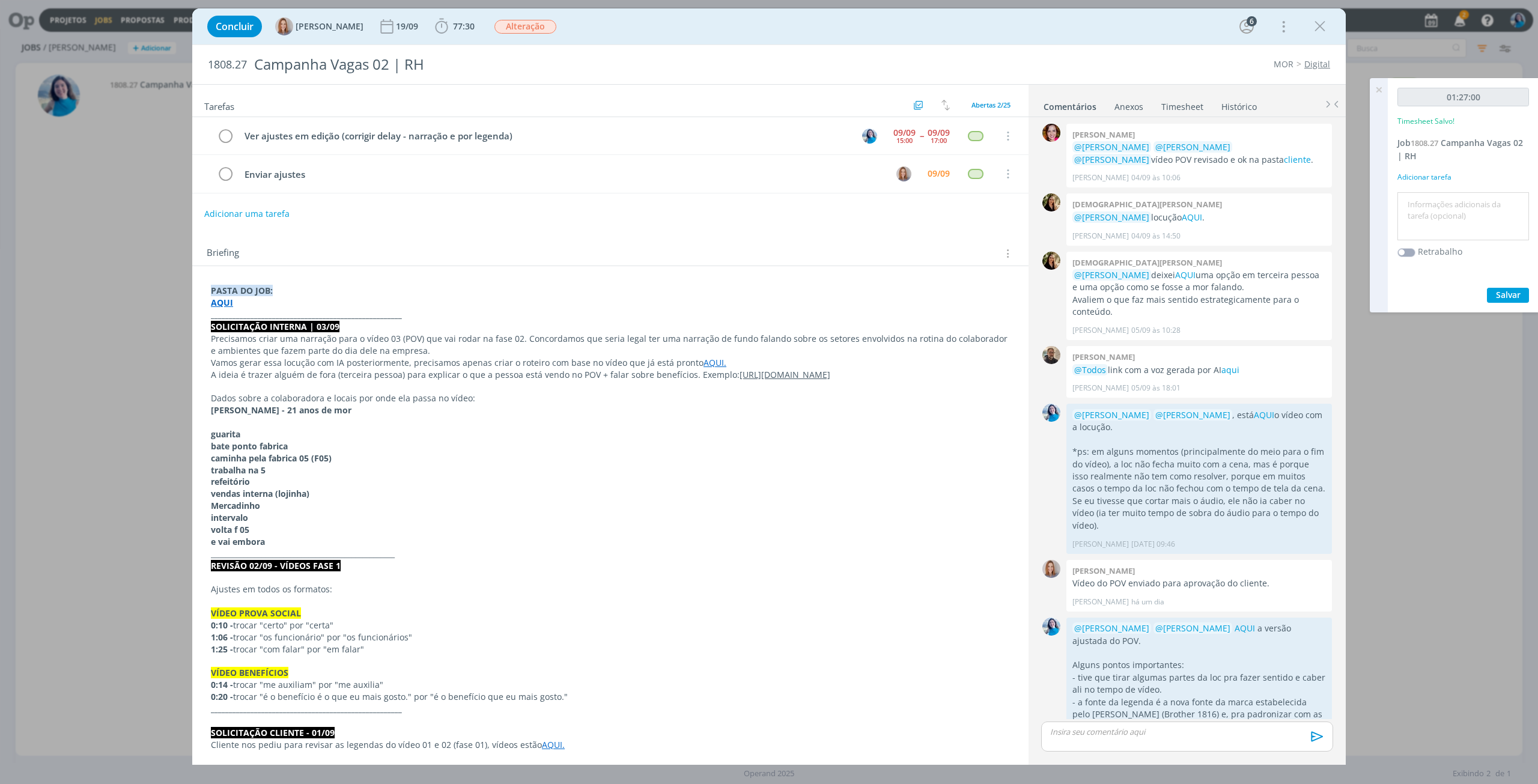
click at [1446, 196] on textarea at bounding box center [1463, 216] width 126 height 42
type textarea "ajuste do vídeo POV (loc e legendas)"
click at [1504, 295] on span "Salvar" at bounding box center [1508, 294] width 25 height 11
click at [229, 133] on icon "dialog" at bounding box center [225, 136] width 17 height 18
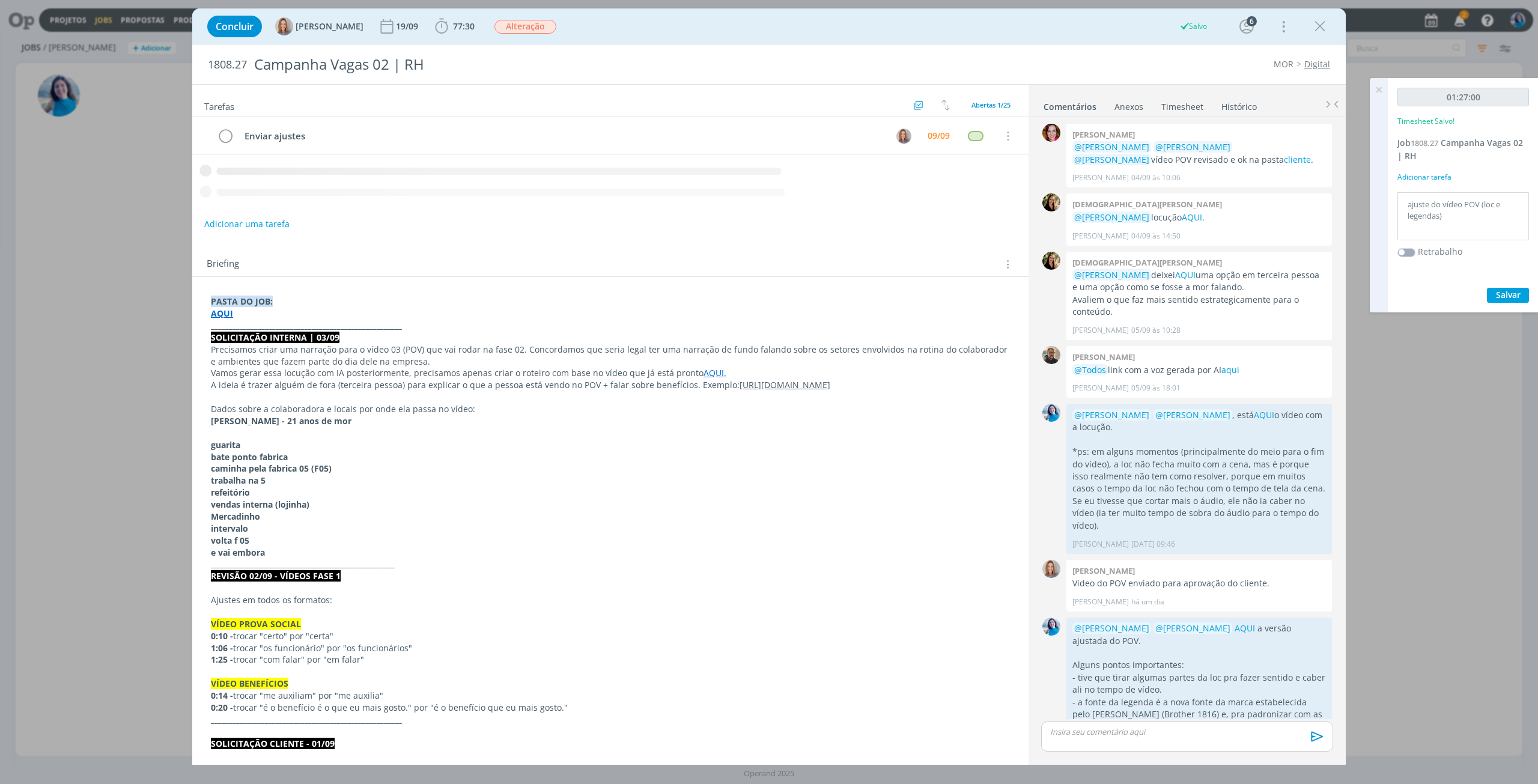
click at [1379, 85] on icon at bounding box center [1379, 89] width 22 height 23
